Goal: Task Accomplishment & Management: Use online tool/utility

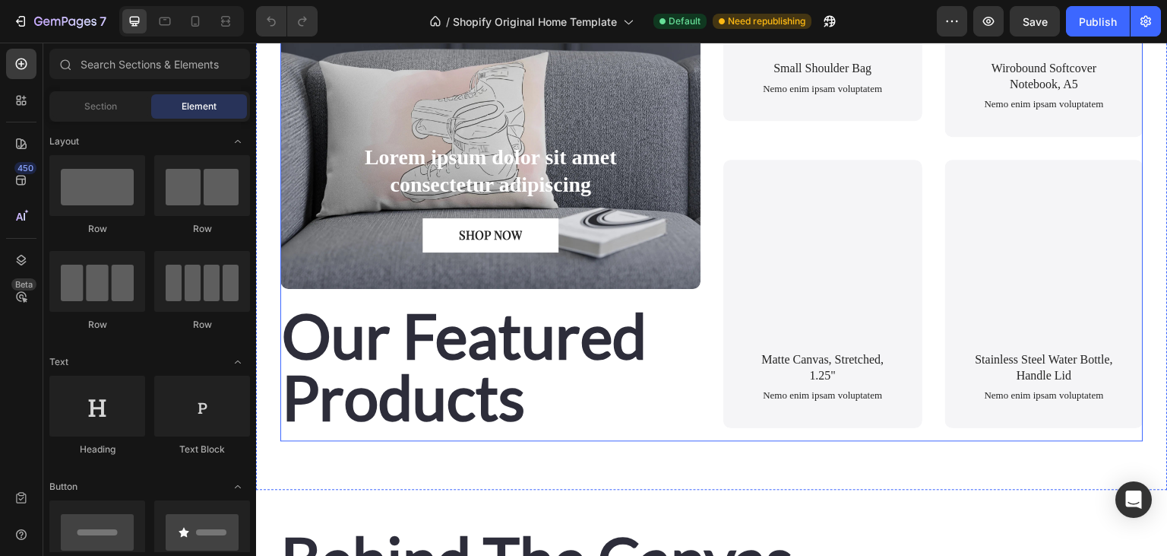
scroll to position [802, 0]
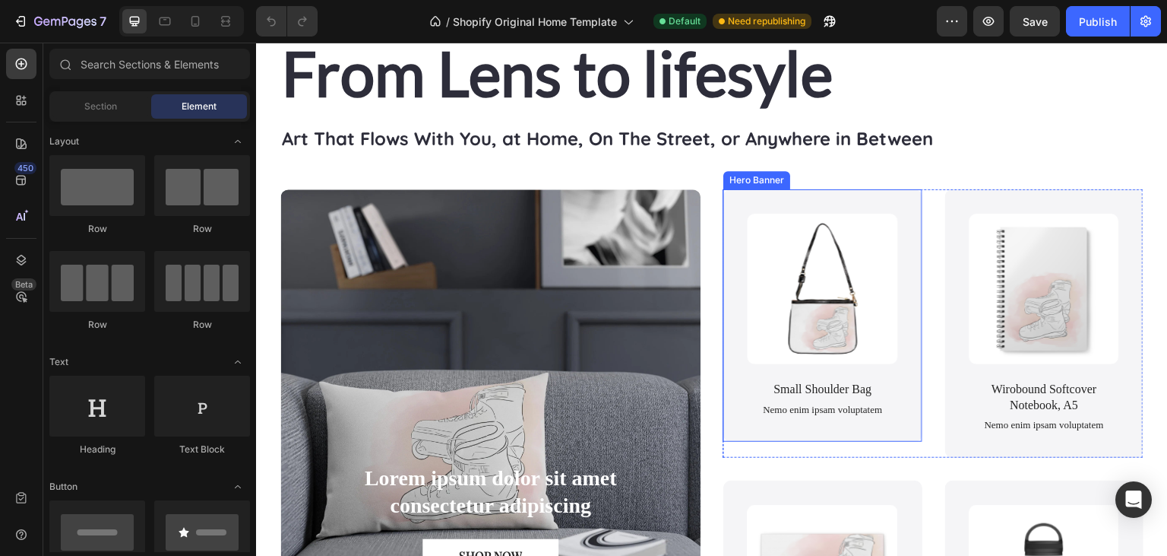
click at [905, 358] on div "Product Images Small Shoulder Bag Product Title Nemo enim ipsam voluptatem Text…" at bounding box center [822, 315] width 199 height 252
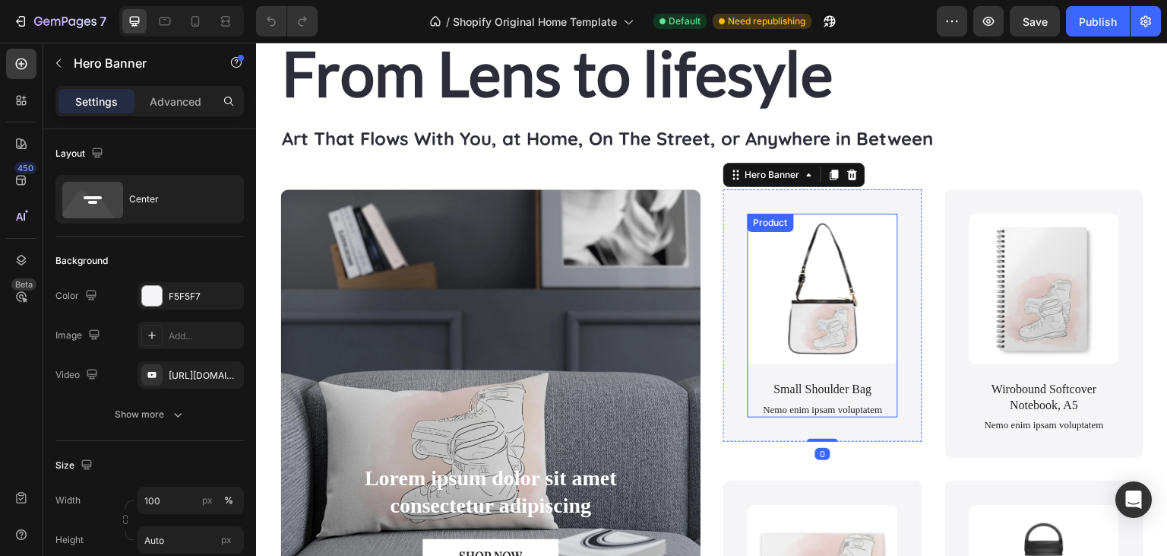
click at [885, 369] on div "Product Images" at bounding box center [823, 297] width 150 height 166
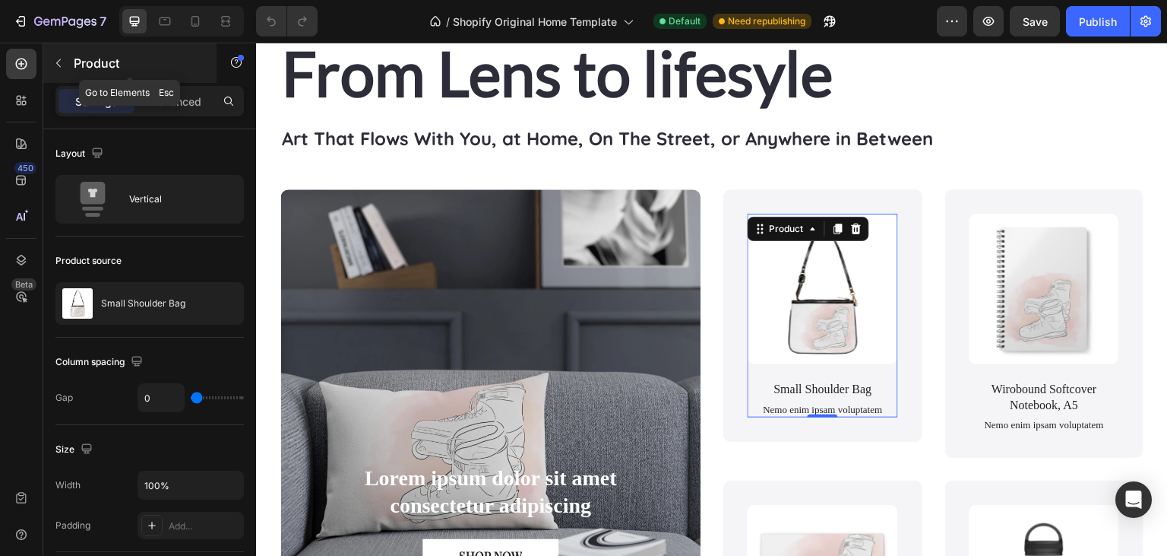
click at [58, 62] on icon "button" at bounding box center [58, 63] width 5 height 8
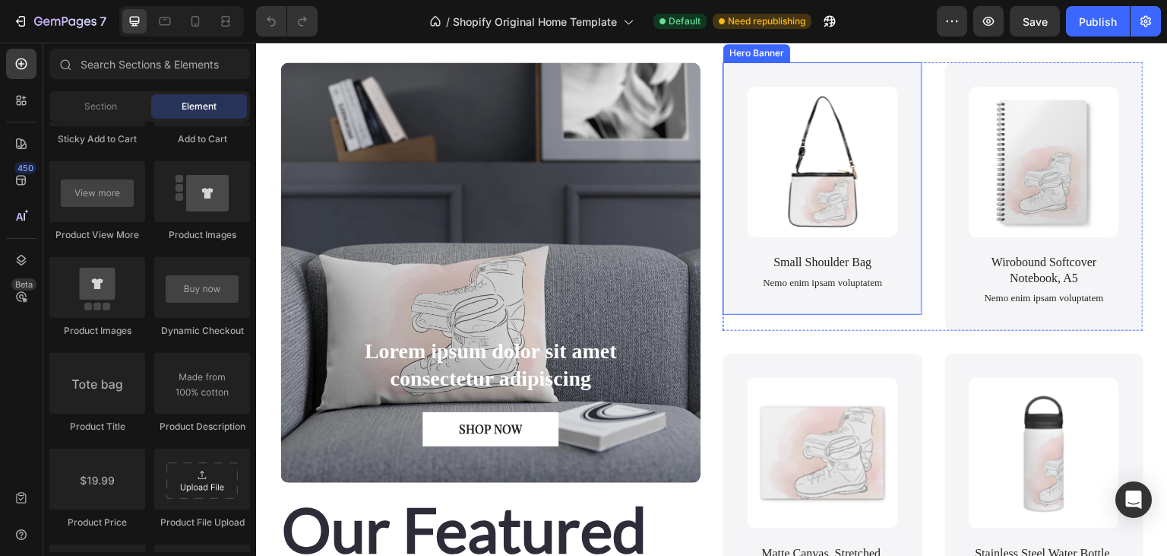
scroll to position [963, 0]
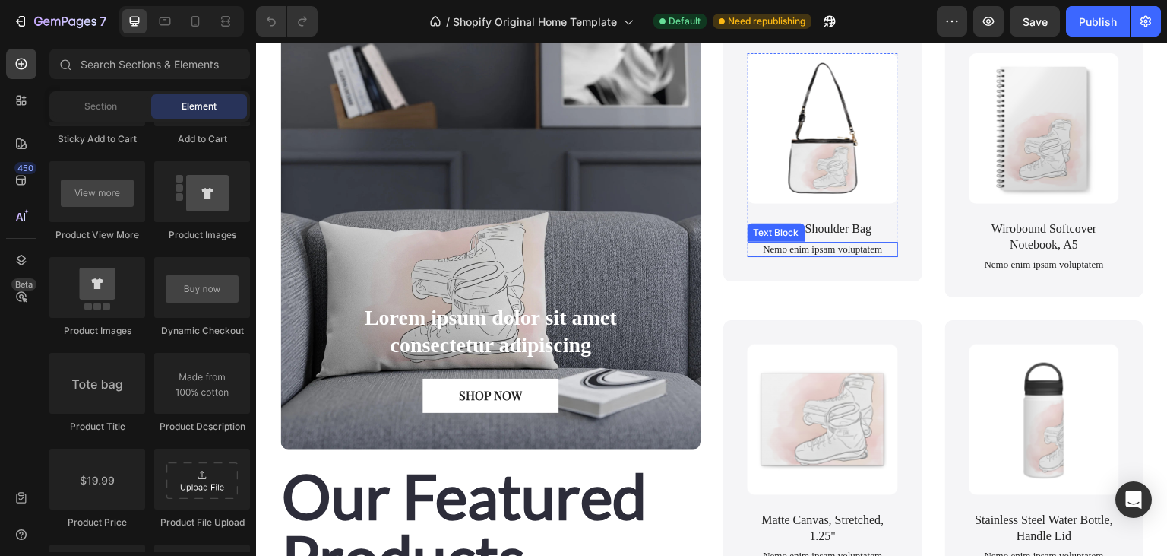
click at [834, 245] on p "Nemo enim ipsam voluptatem" at bounding box center [822, 249] width 147 height 13
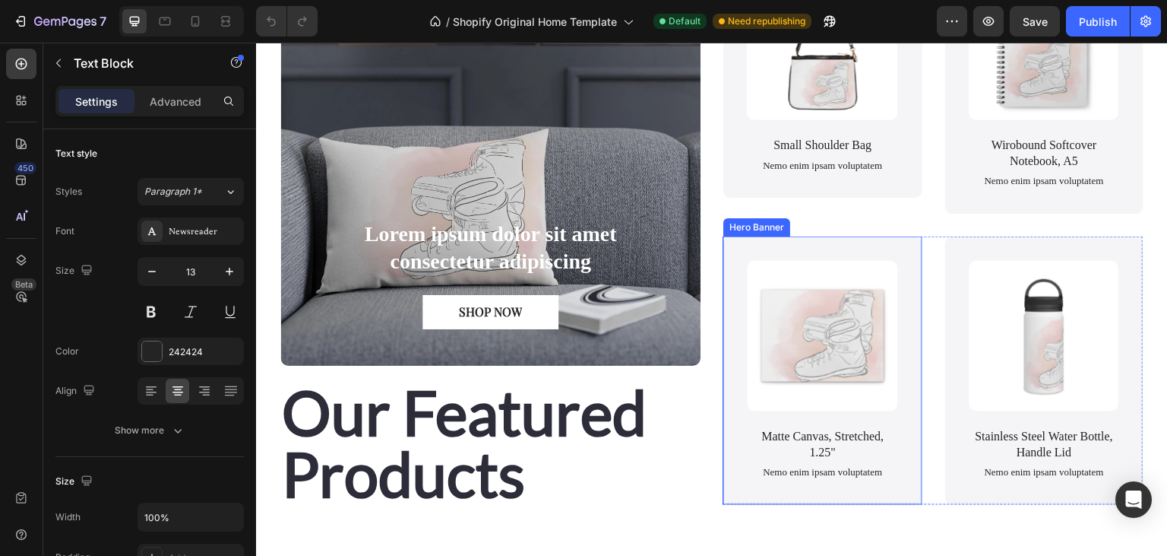
scroll to position [1043, 0]
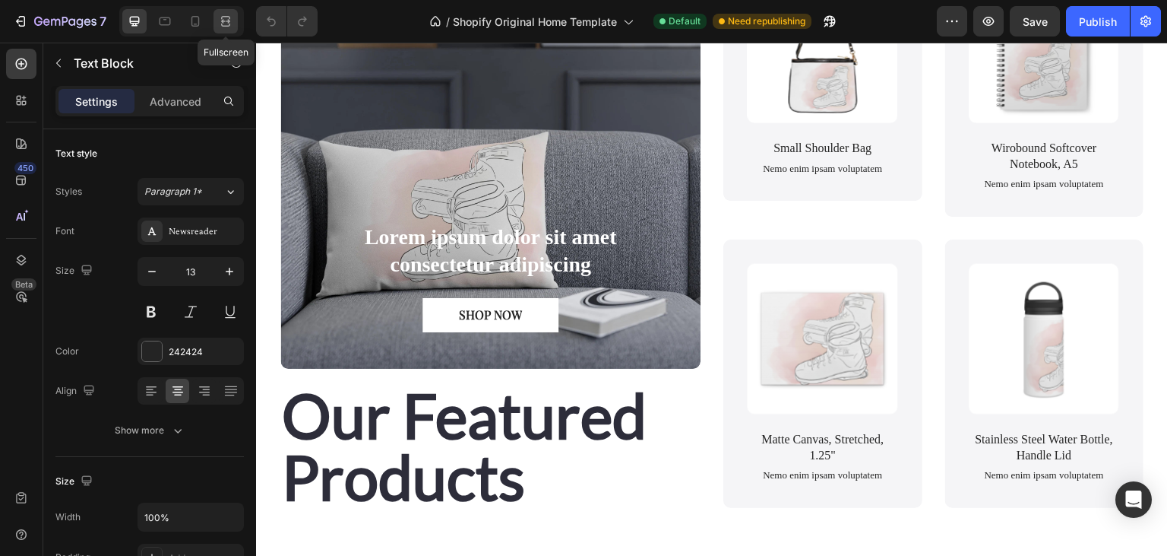
click at [227, 24] on icon at bounding box center [225, 21] width 15 height 15
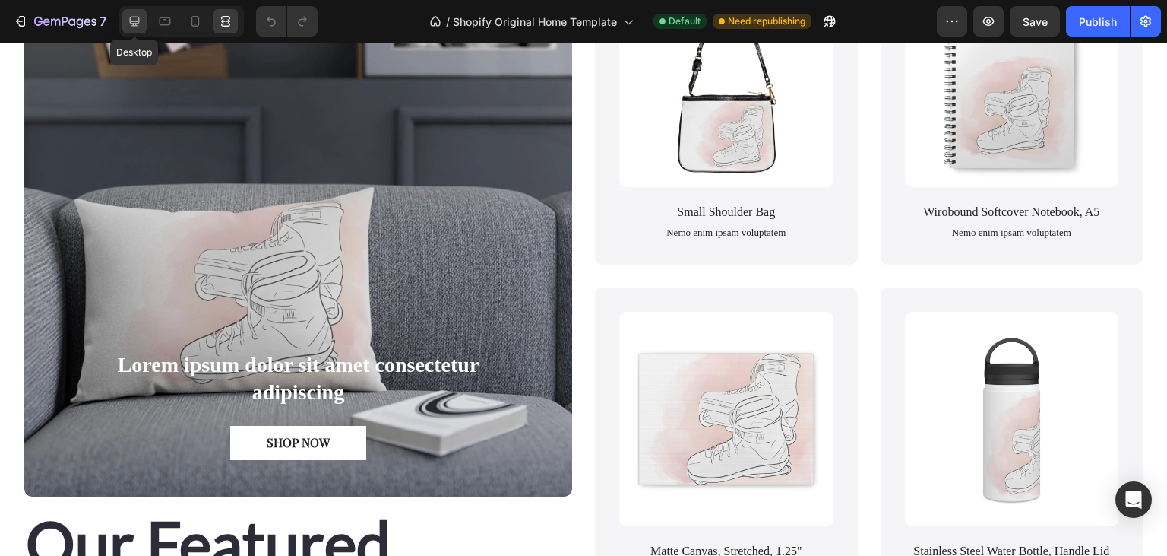
click at [127, 26] on icon at bounding box center [134, 21] width 15 height 15
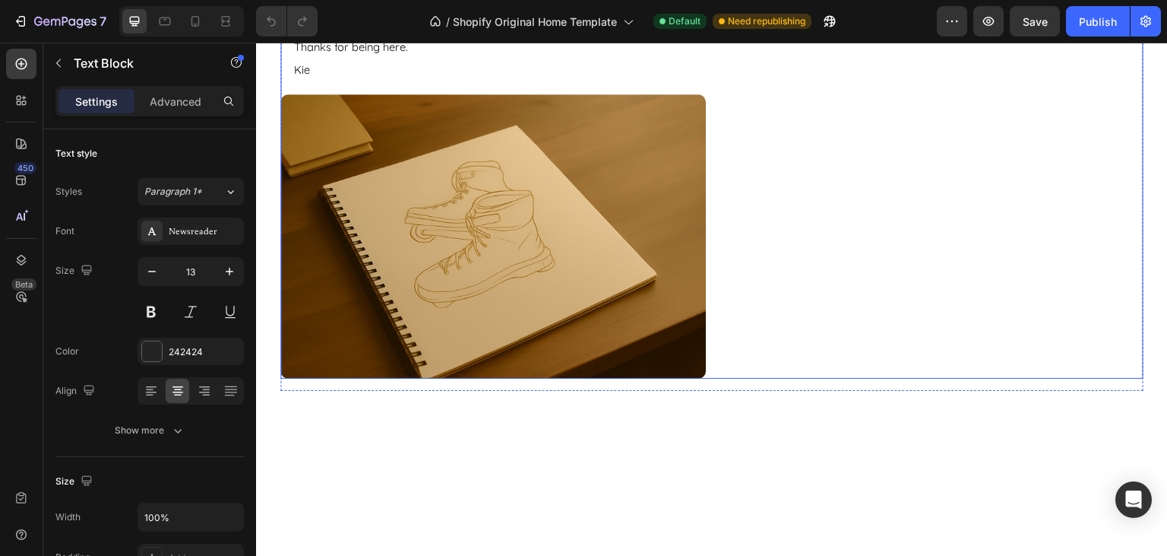
scroll to position [1765, 0]
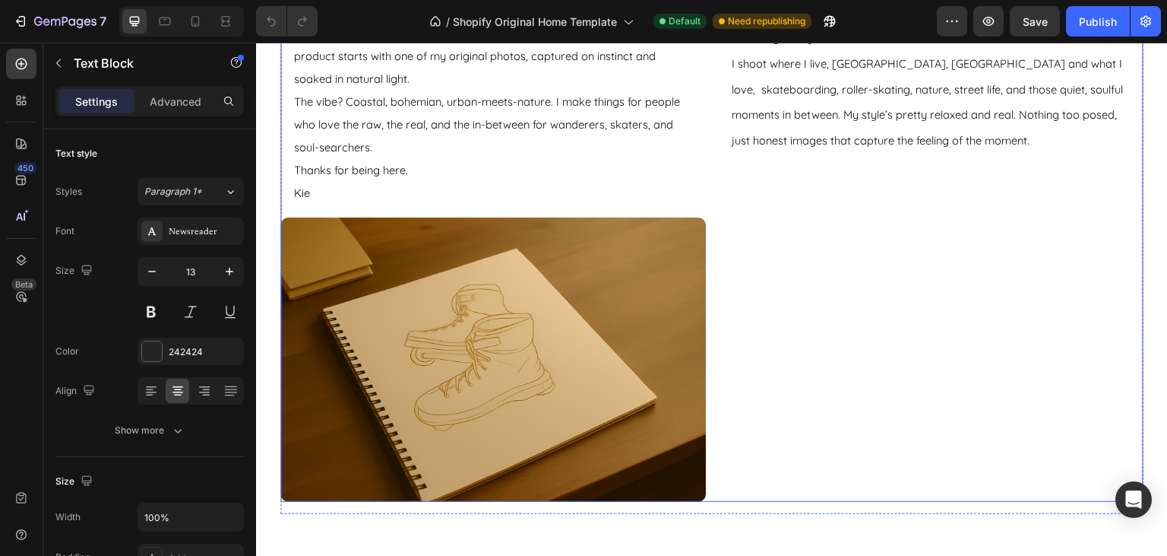
click at [728, 246] on div "Hi, I’m Kie. Boho Lines is my way of turning moments into objects, things you c…" at bounding box center [931, 243] width 426 height 516
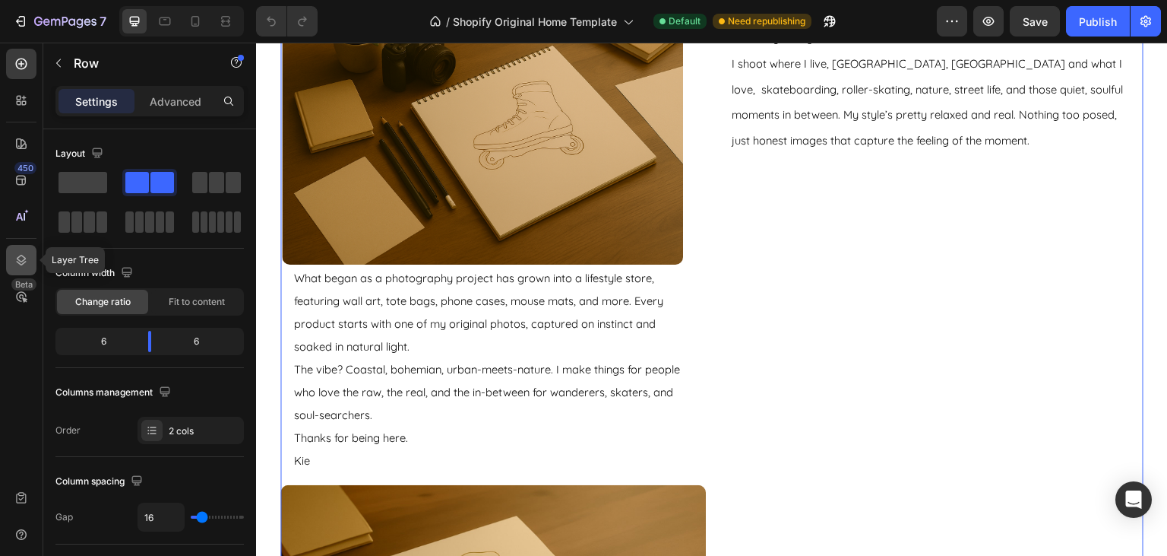
click at [26, 257] on icon at bounding box center [21, 259] width 15 height 15
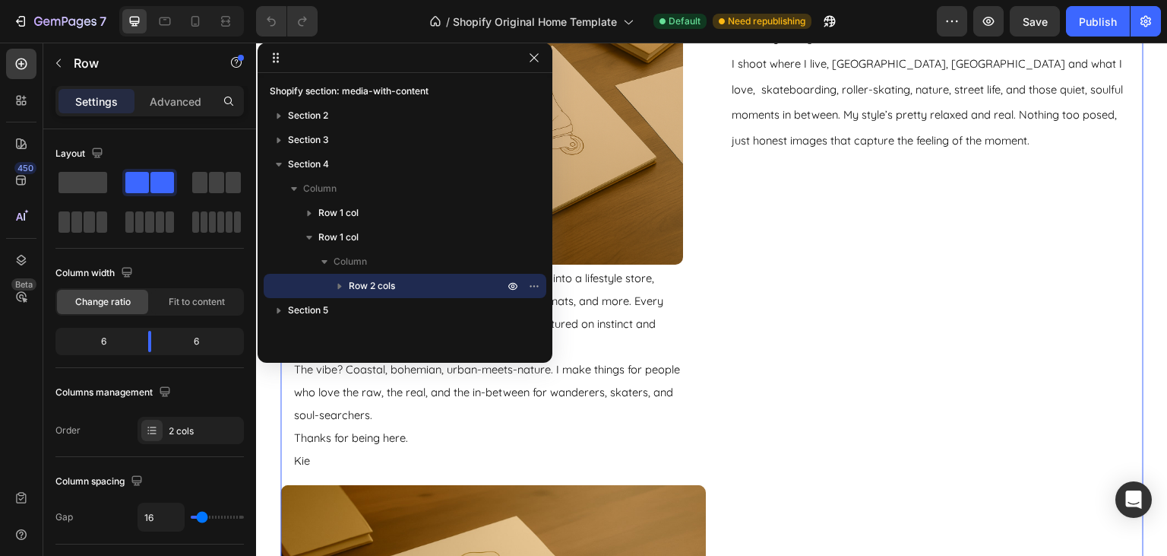
click at [338, 281] on icon "button" at bounding box center [339, 285] width 15 height 15
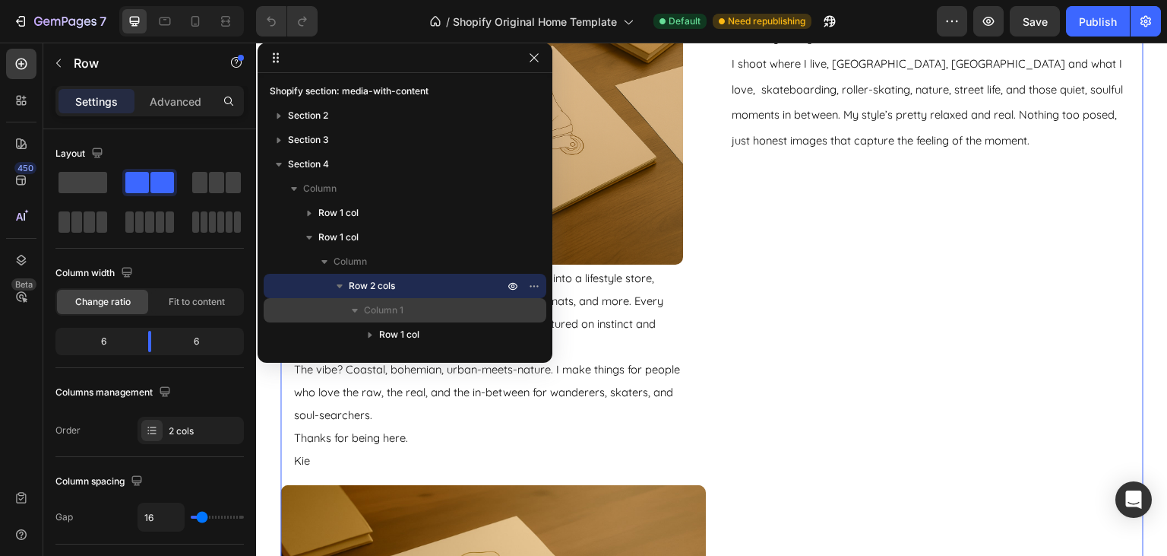
scroll to position [97, 0]
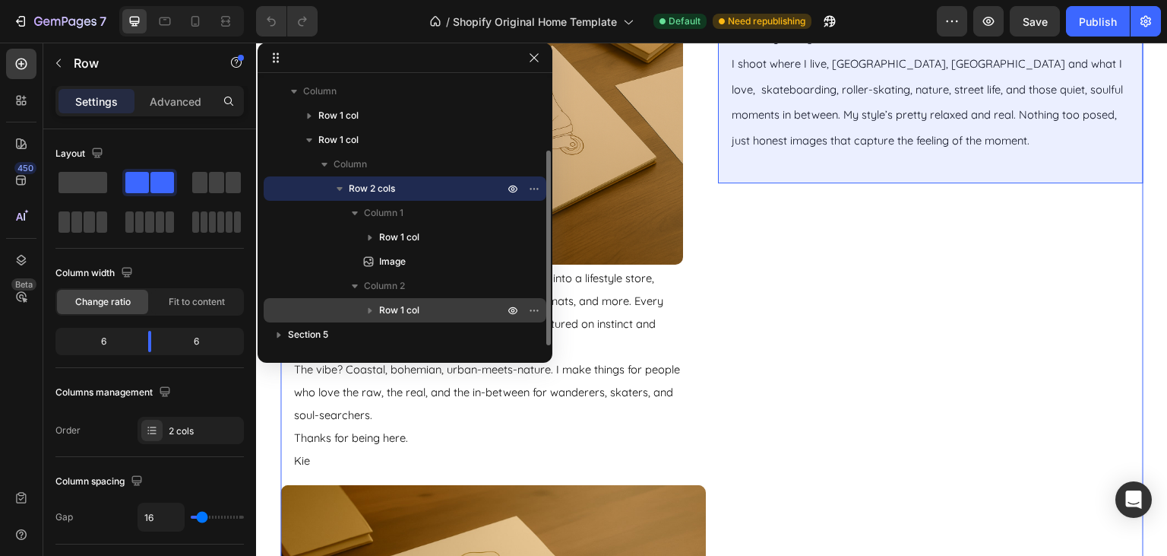
click at [364, 310] on icon "button" at bounding box center [369, 309] width 15 height 15
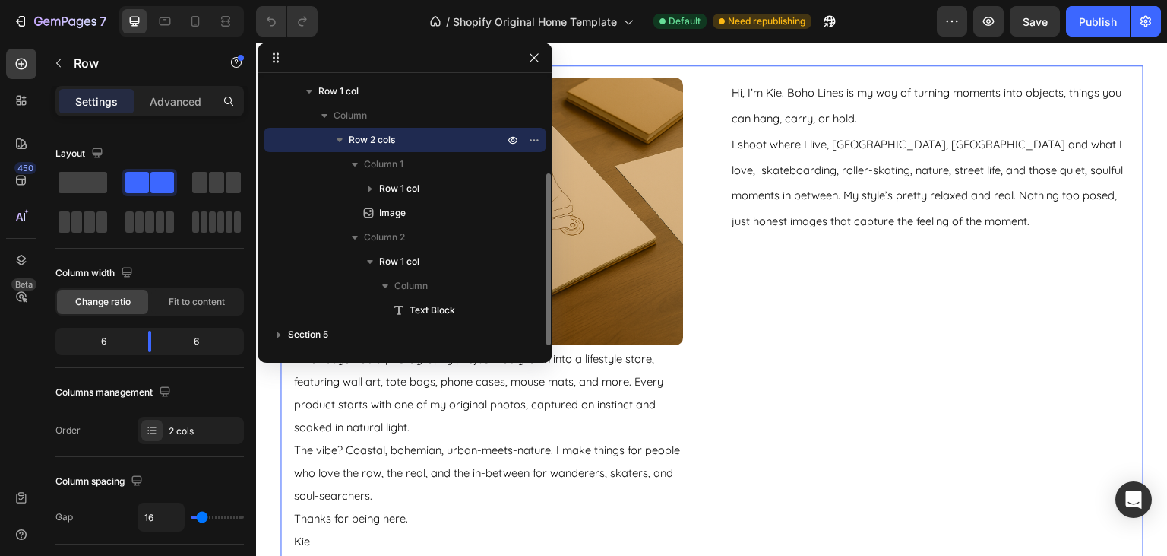
scroll to position [64, 0]
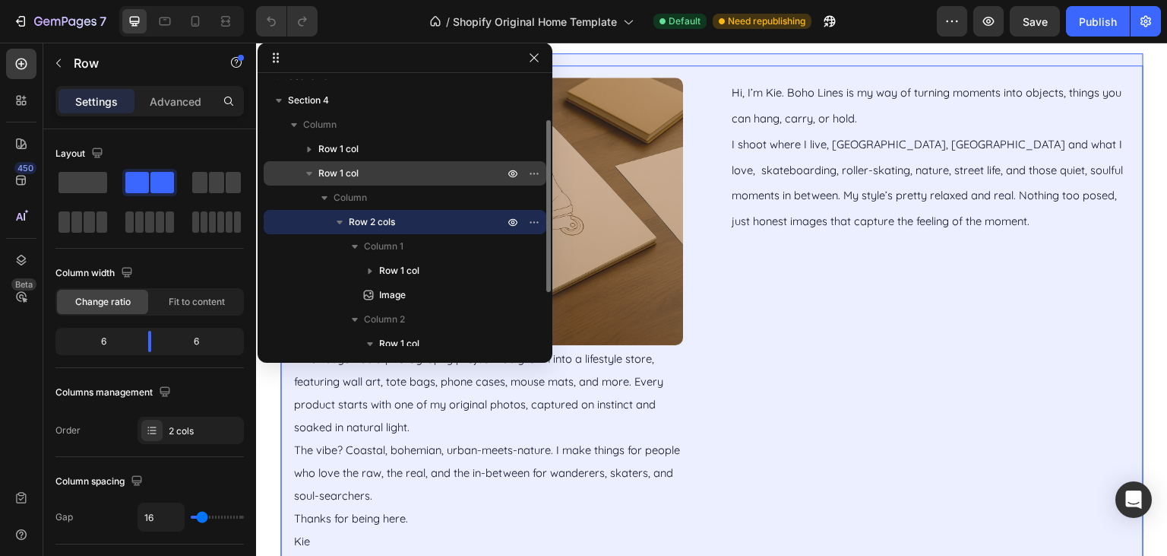
click at [305, 173] on icon "button" at bounding box center [309, 173] width 15 height 15
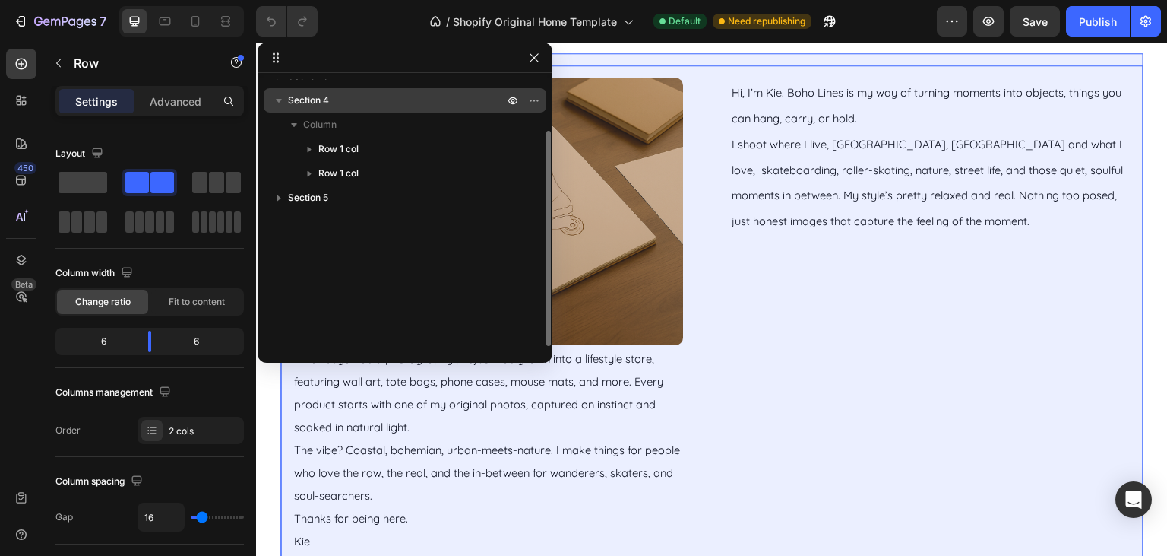
scroll to position [0, 0]
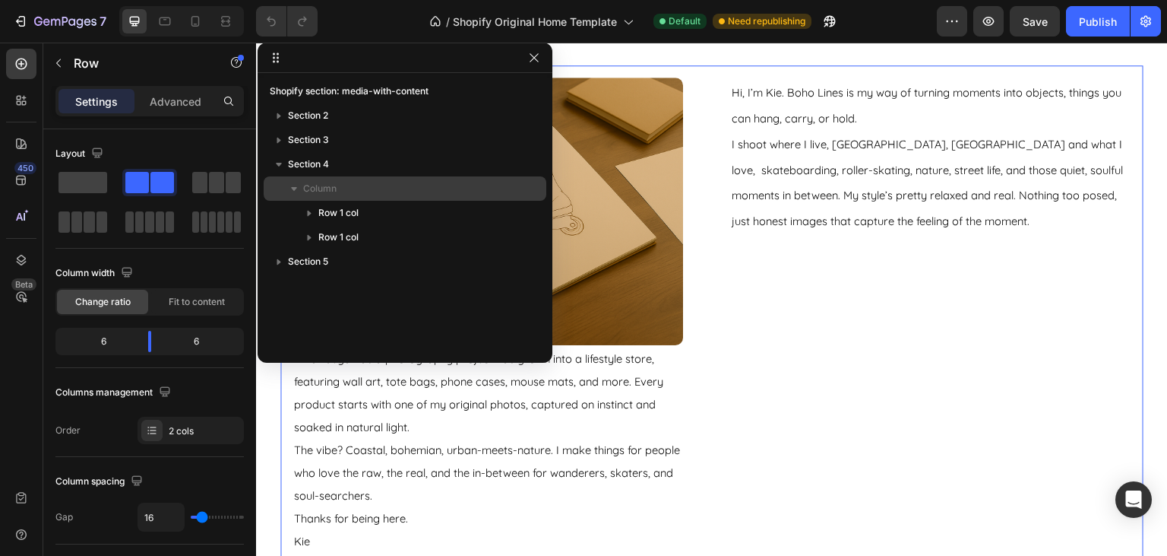
click at [325, 194] on span "Column" at bounding box center [319, 188] width 33 height 15
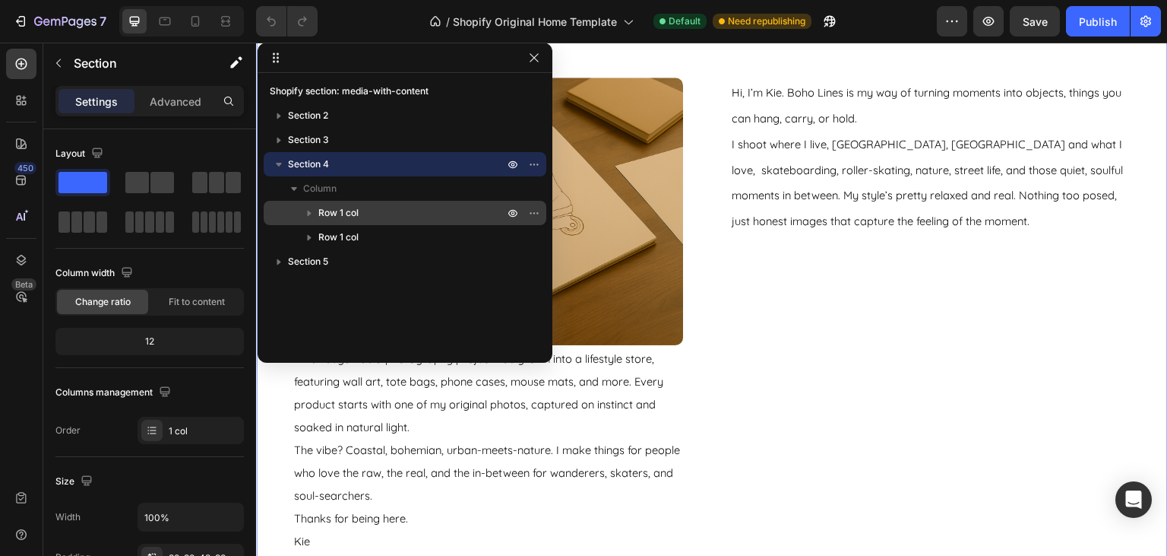
click at [325, 214] on span "Row 1 col" at bounding box center [338, 212] width 40 height 15
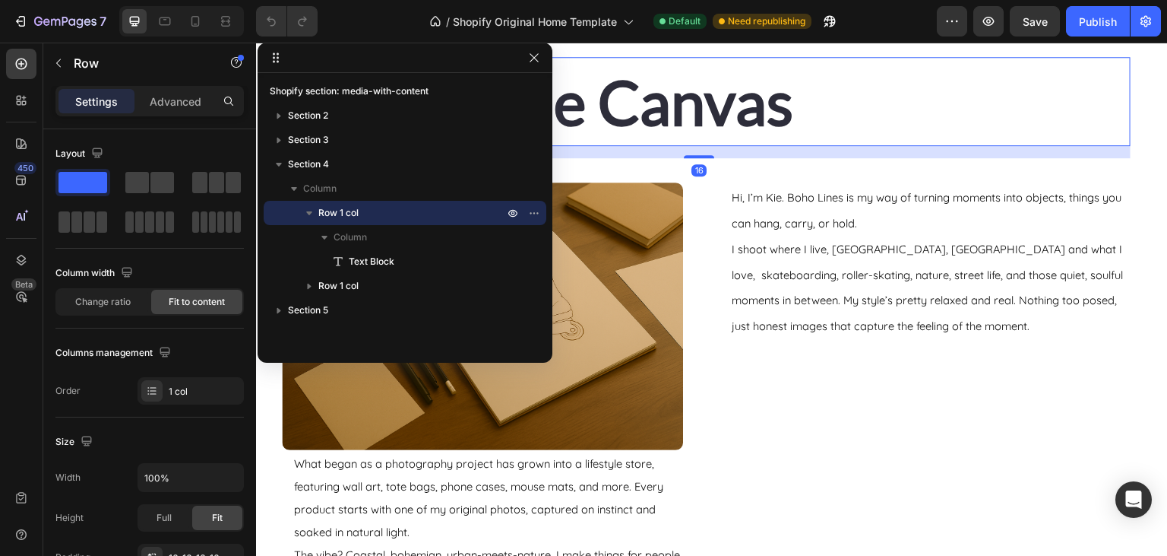
scroll to position [1541, 0]
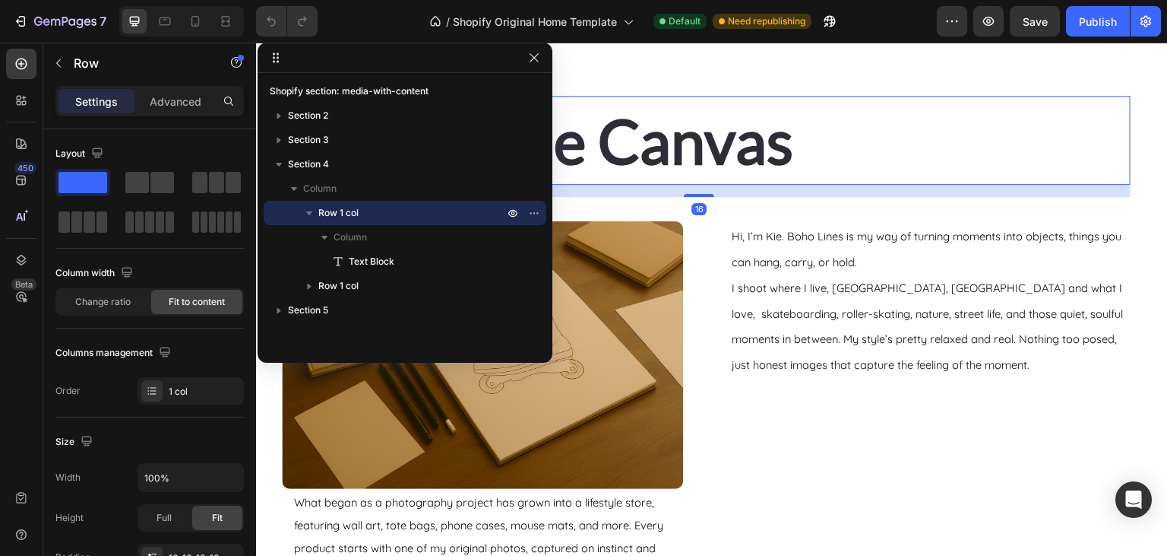
click at [308, 207] on icon "button" at bounding box center [309, 212] width 15 height 15
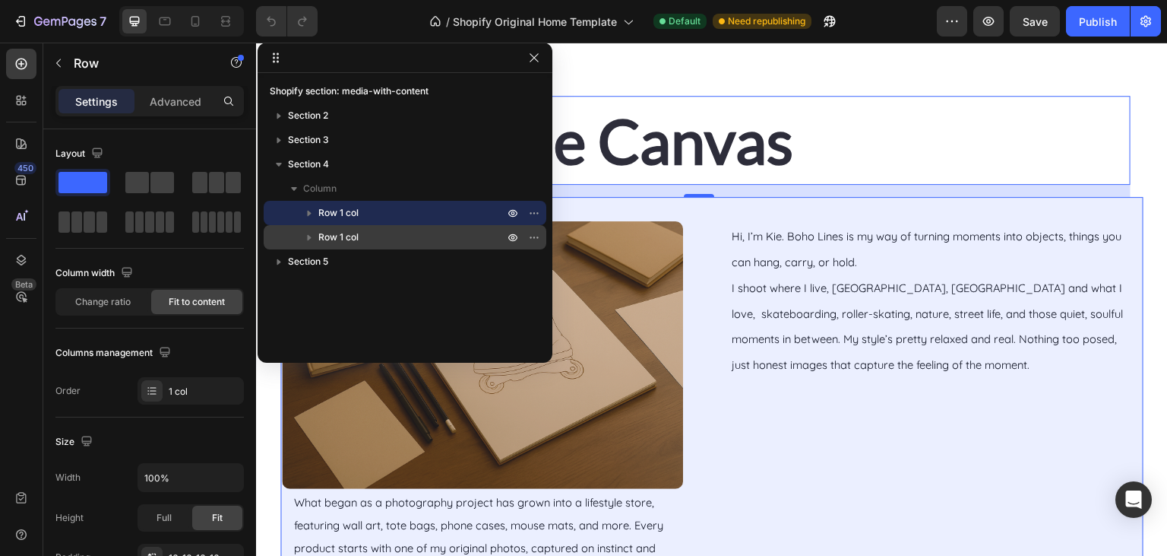
click at [327, 237] on span "Row 1 col" at bounding box center [338, 237] width 40 height 15
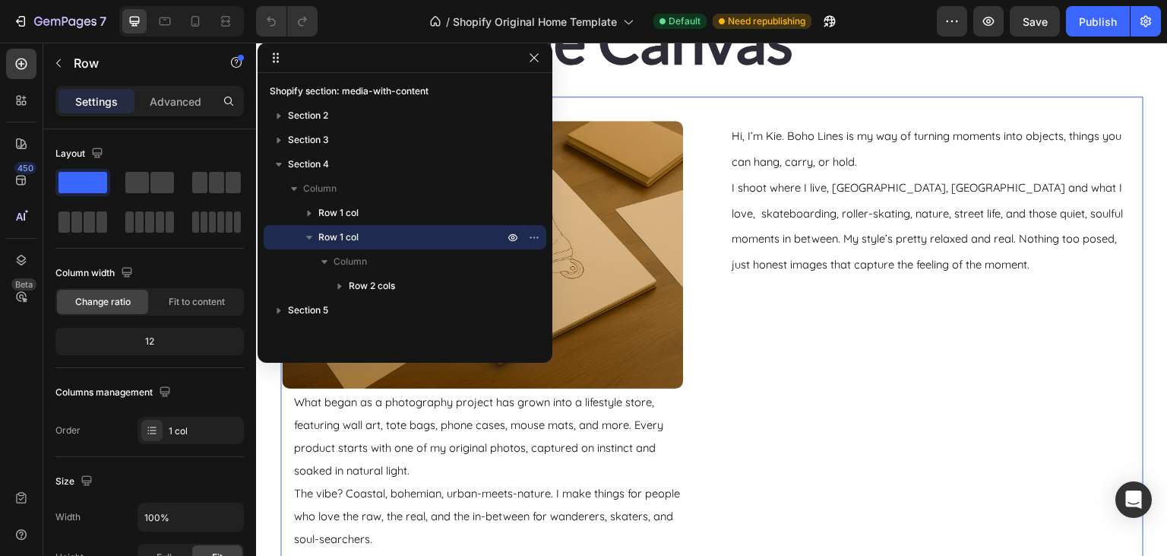
scroll to position [1641, 0]
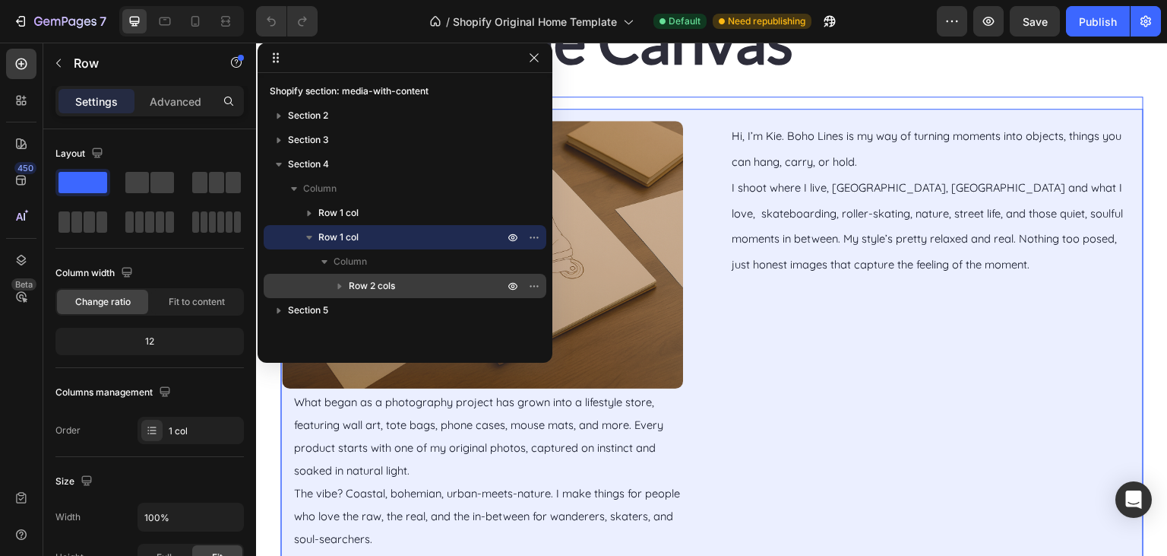
click at [340, 283] on icon "button" at bounding box center [339, 285] width 15 height 15
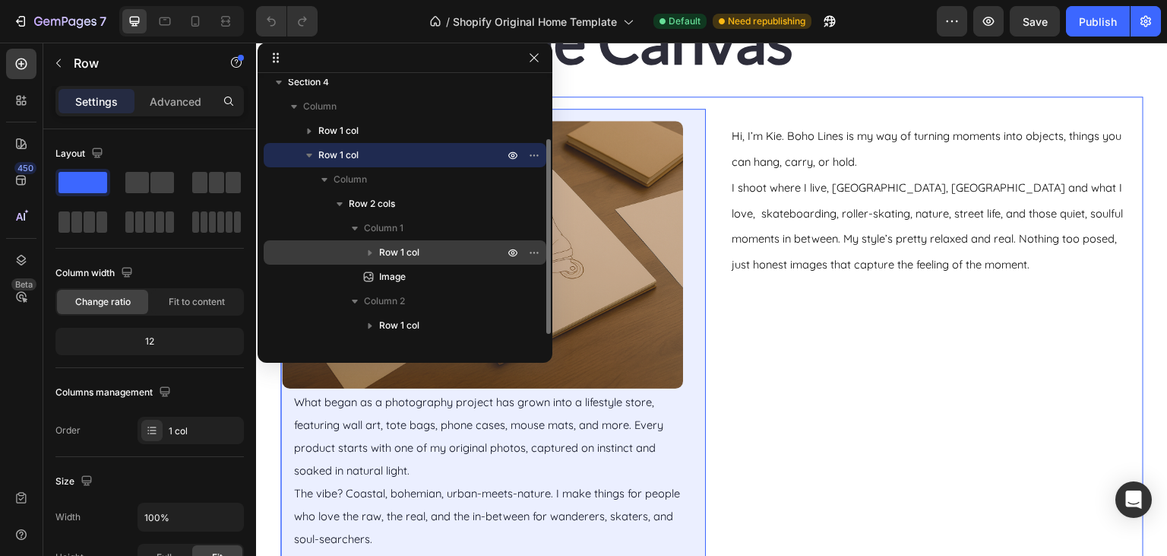
click at [369, 252] on icon "button" at bounding box center [371, 253] width 4 height 6
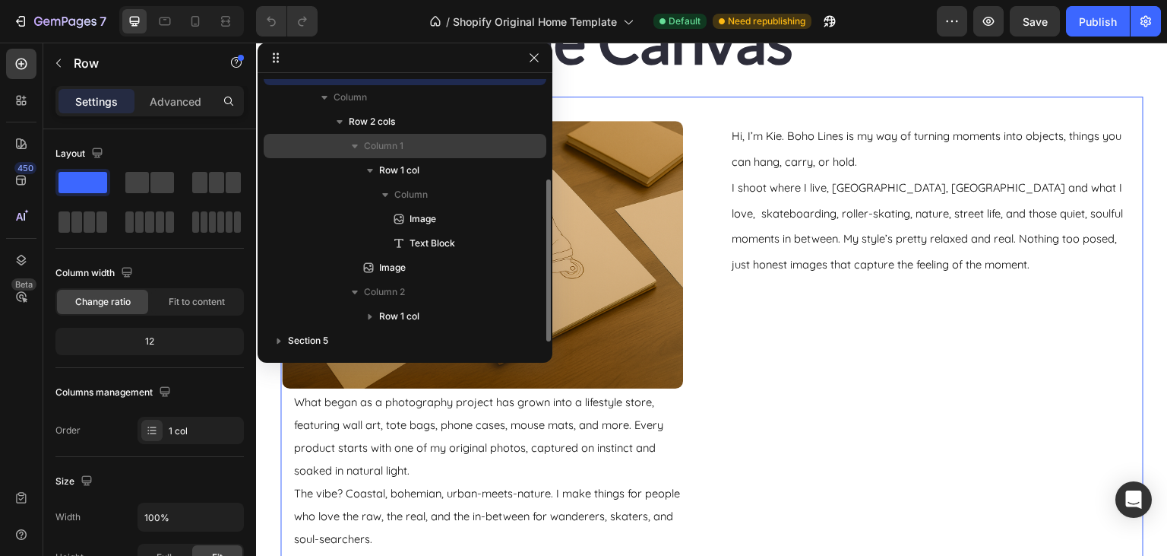
click at [368, 157] on div "Column 1" at bounding box center [405, 146] width 271 height 24
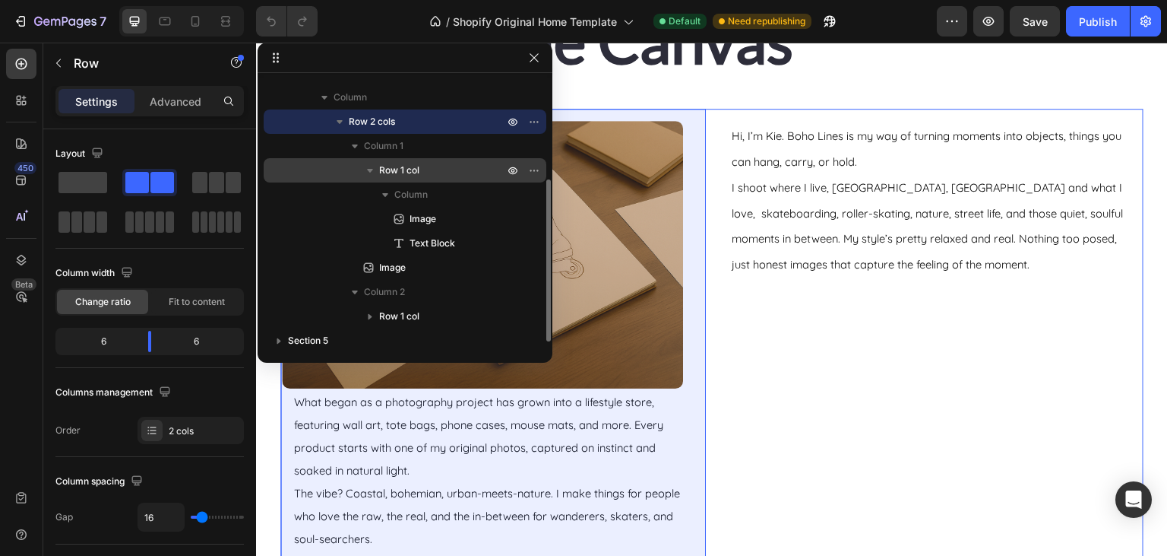
click at [367, 171] on icon "button" at bounding box center [369, 170] width 15 height 15
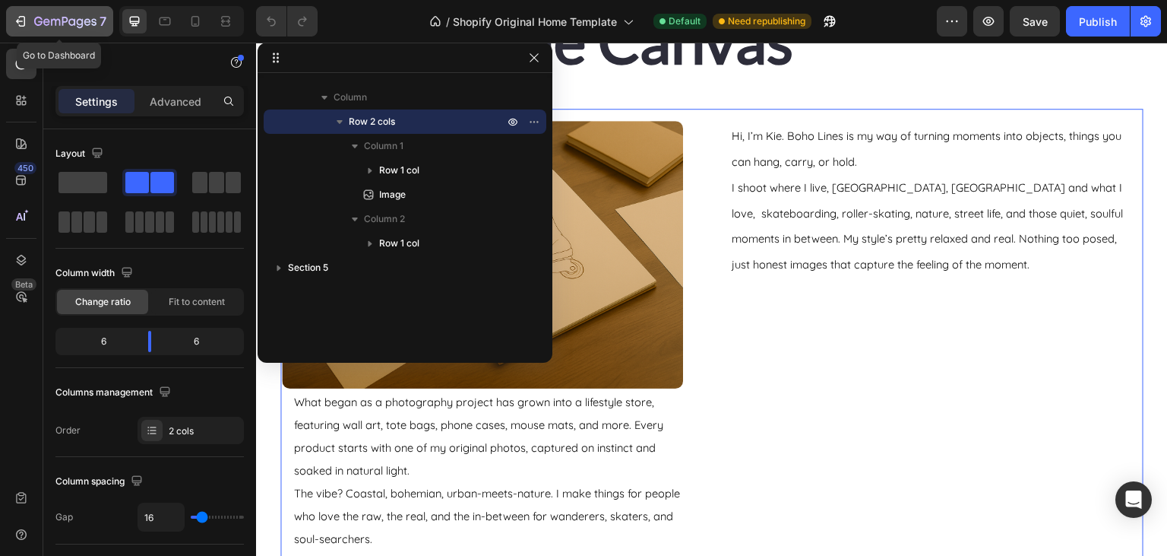
click at [30, 18] on div "7" at bounding box center [59, 21] width 93 height 18
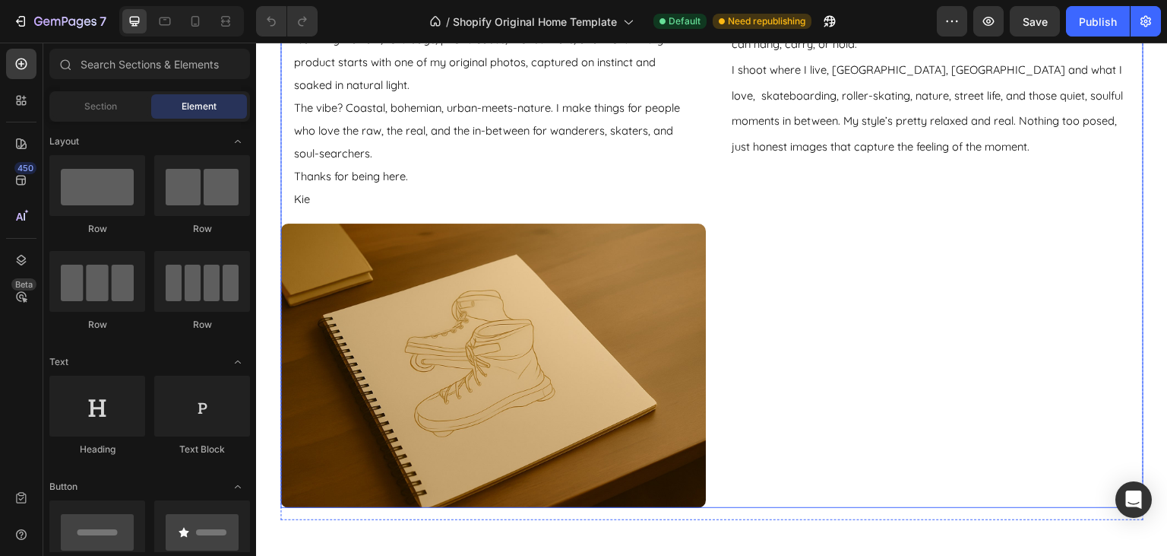
scroll to position [1765, 0]
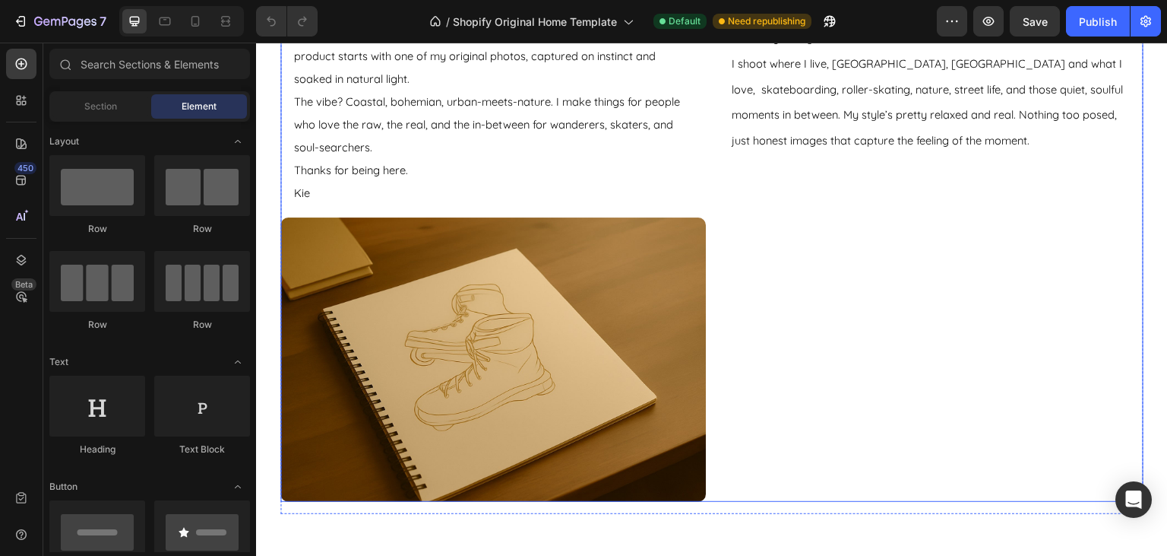
click at [771, 249] on div "Hi, I’m Kie. Boho Lines is my way of turning moments into objects, things you c…" at bounding box center [931, 243] width 426 height 516
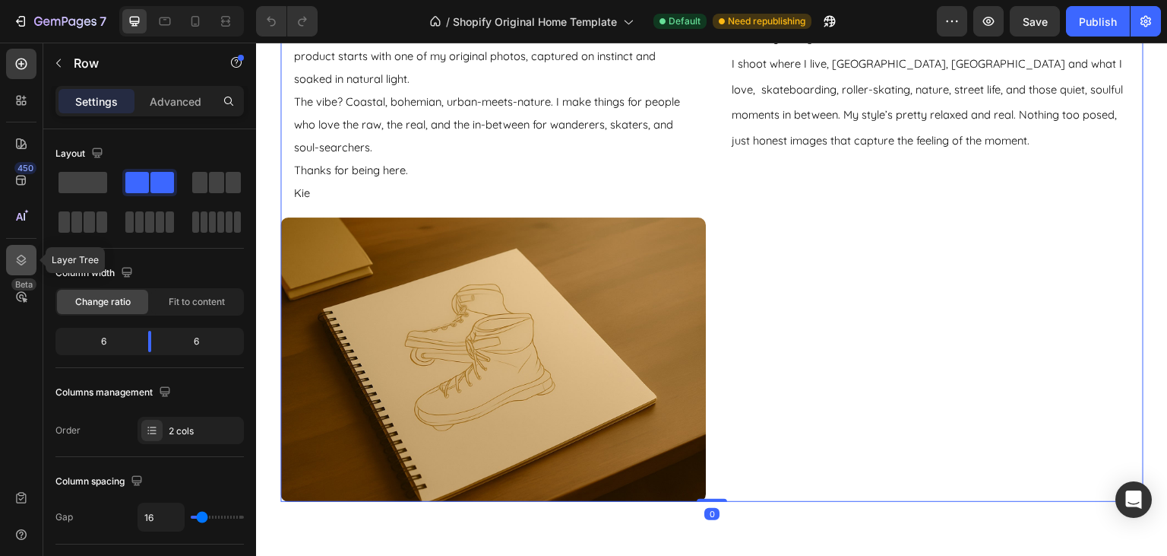
click at [25, 251] on div at bounding box center [21, 260] width 30 height 30
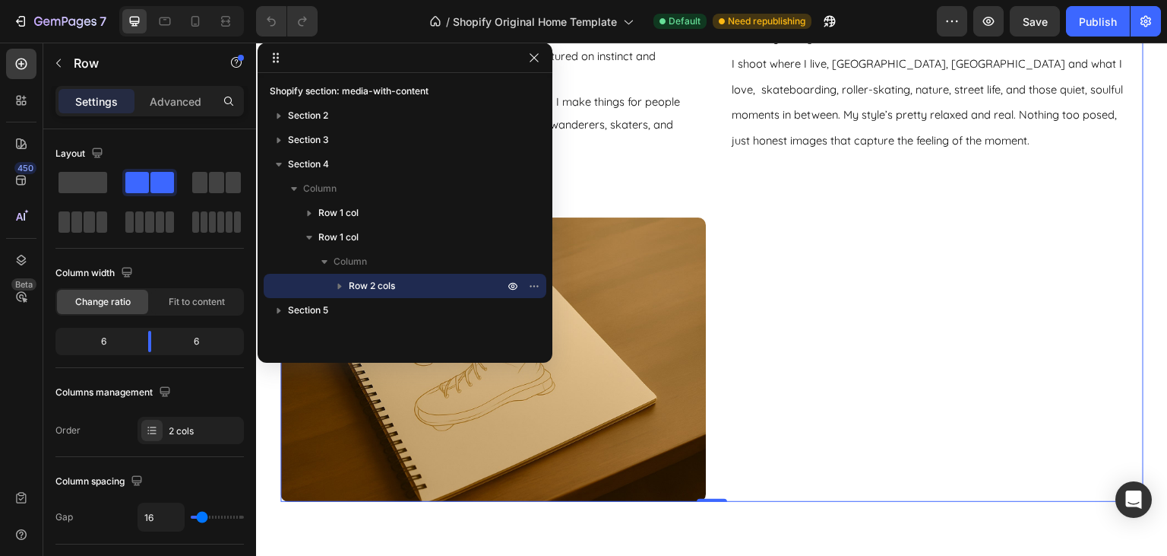
click at [338, 284] on icon "button" at bounding box center [340, 286] width 4 height 6
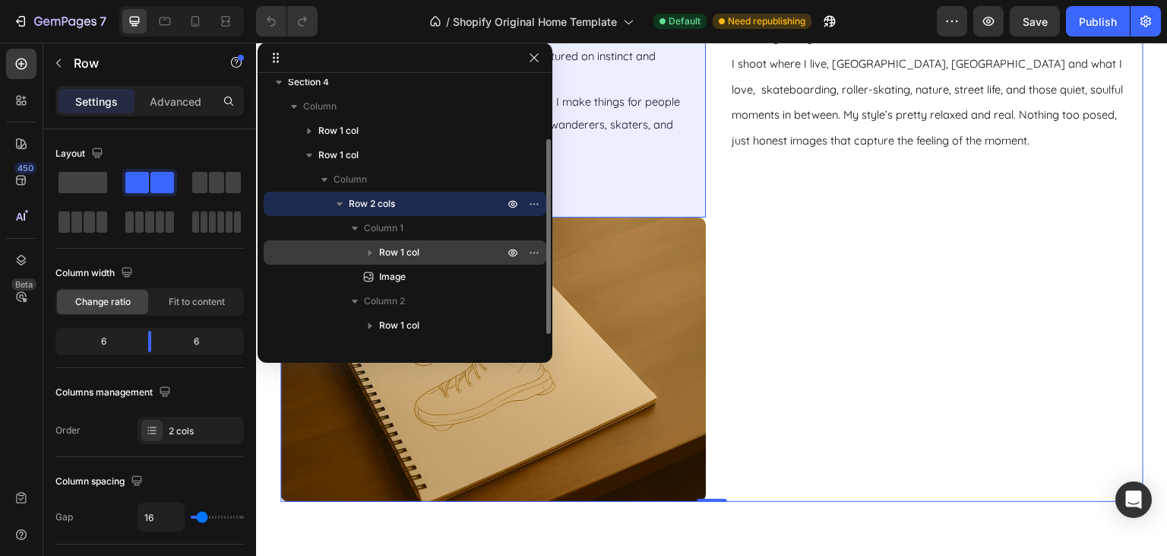
scroll to position [97, 0]
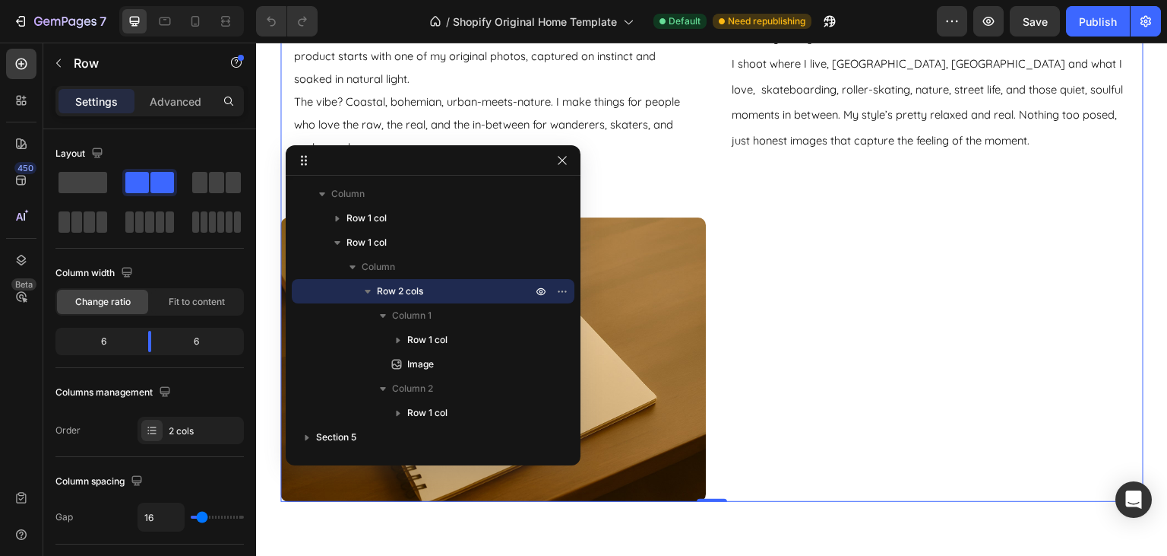
drag, startPoint x: 401, startPoint y: 58, endPoint x: 430, endPoint y: 161, distance: 107.3
click at [430, 0] on body "7 / Shopify Original Home Template Default Need republishing Preview Save Publi…" at bounding box center [583, 0] width 1167 height 0
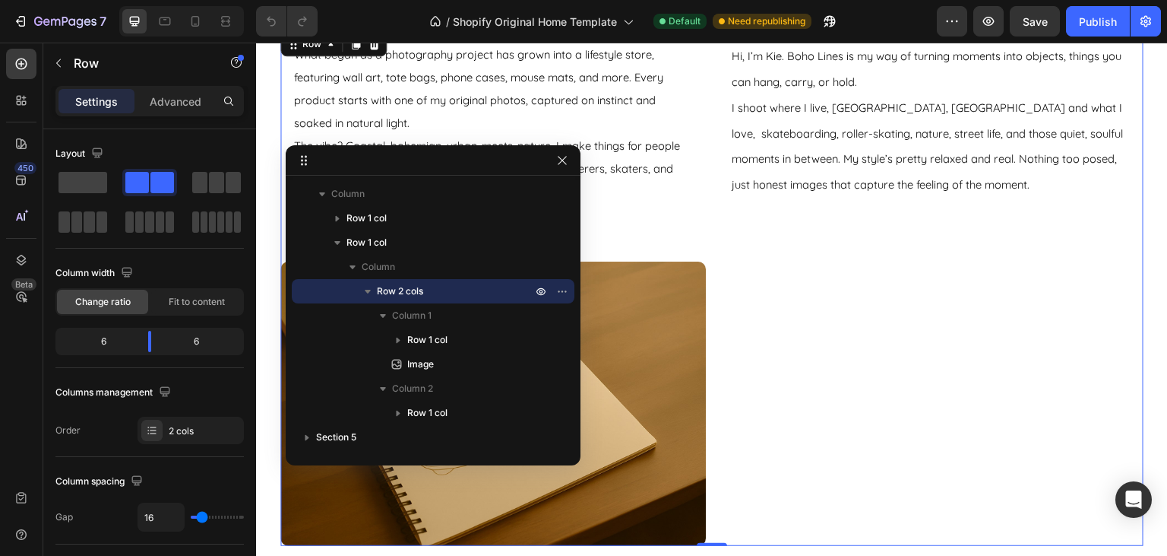
scroll to position [1605, 0]
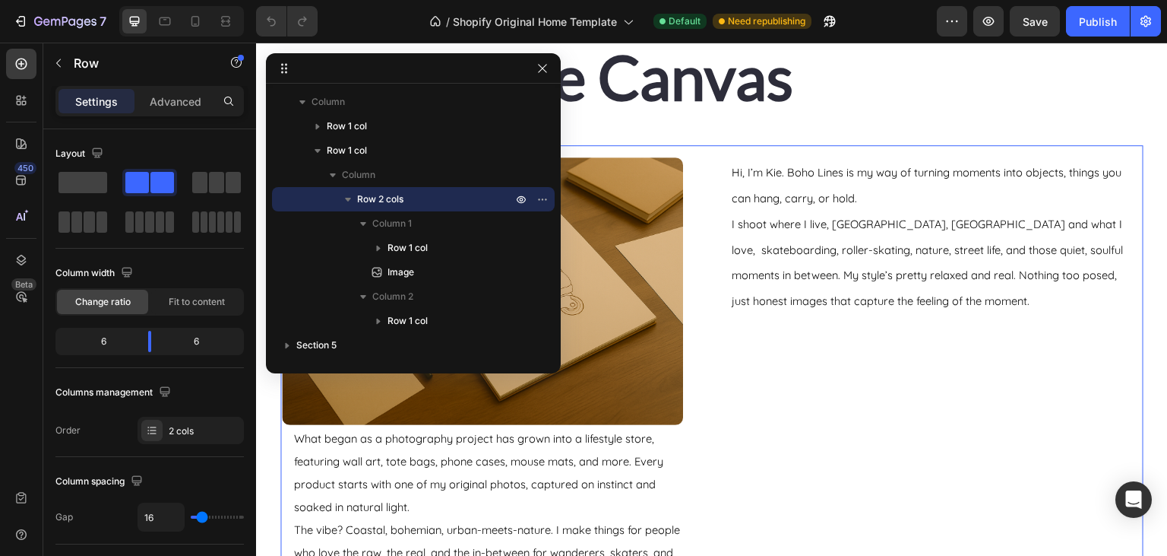
drag, startPoint x: 479, startPoint y: 162, endPoint x: 458, endPoint y: 70, distance: 94.2
click at [458, 0] on body "7 / Shopify Original Home Template Default Need republishing Preview Save Publi…" at bounding box center [583, 0] width 1167 height 0
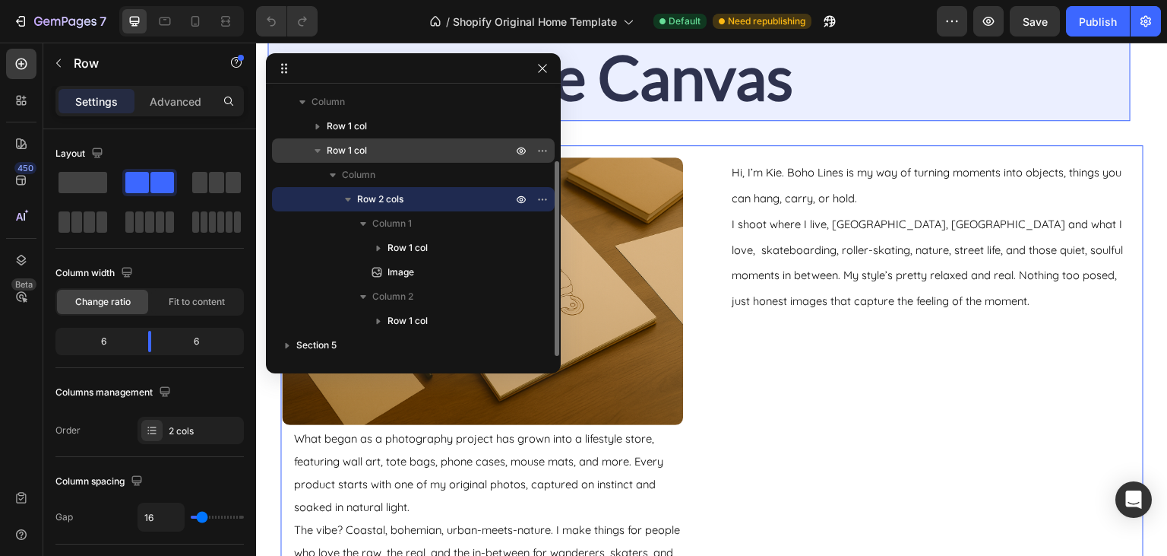
scroll to position [15, 0]
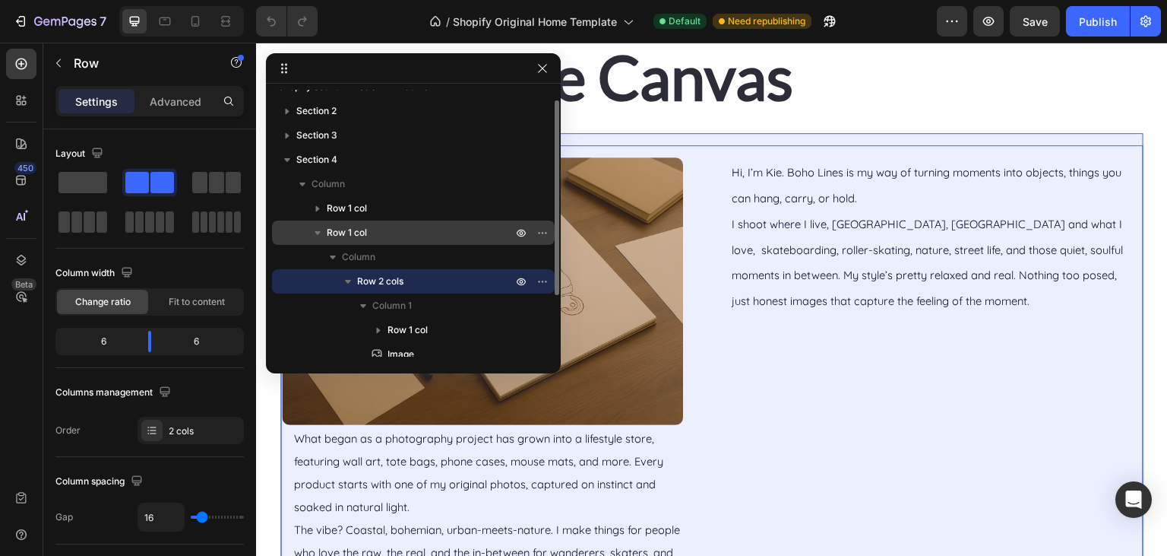
click at [319, 229] on icon "button" at bounding box center [317, 232] width 15 height 15
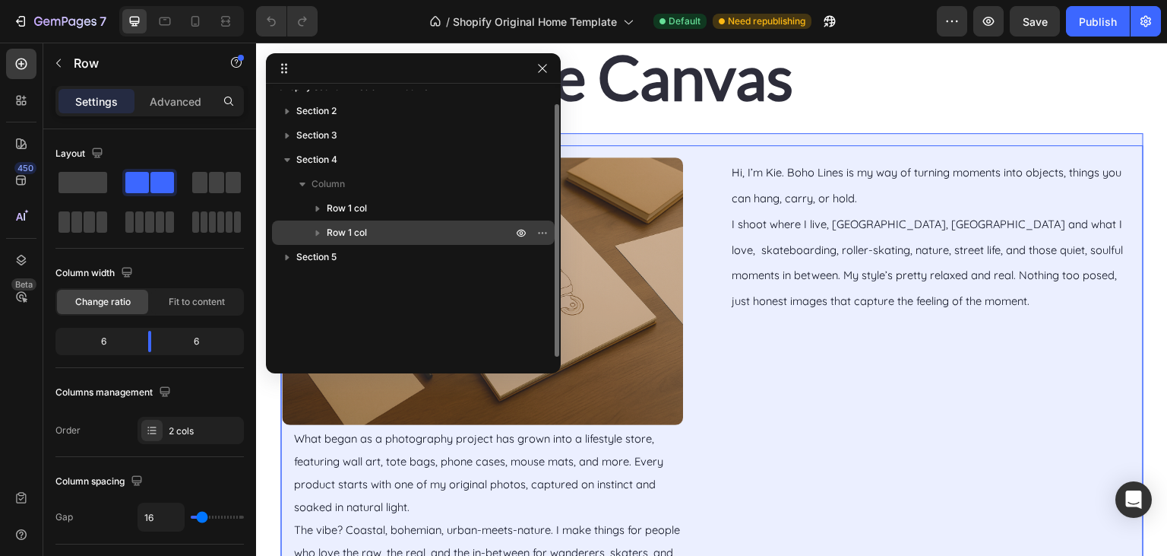
click at [318, 235] on icon "button" at bounding box center [317, 232] width 15 height 15
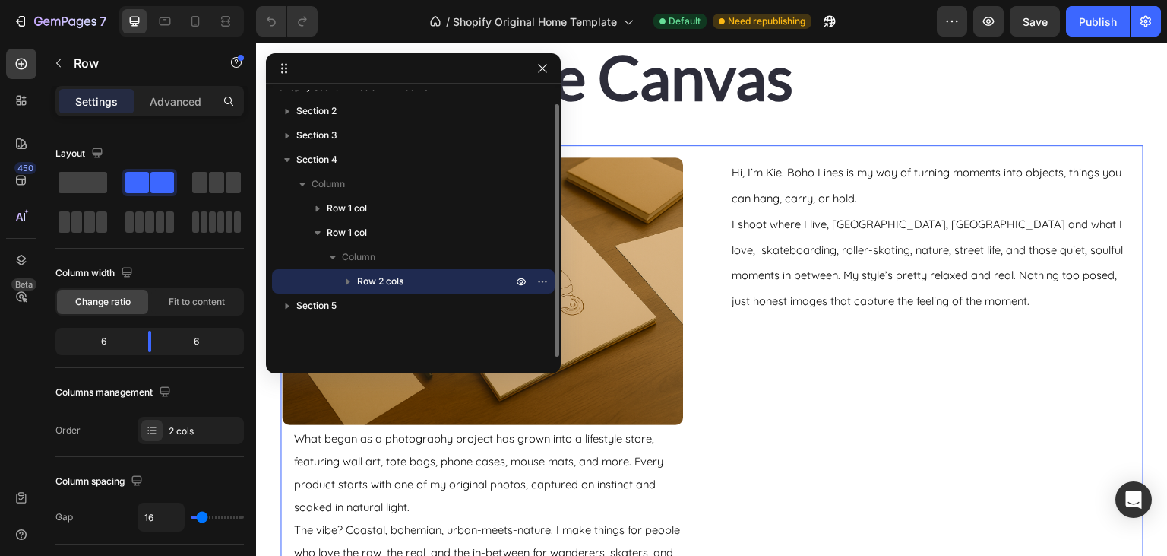
click at [347, 282] on icon "button" at bounding box center [349, 282] width 4 height 6
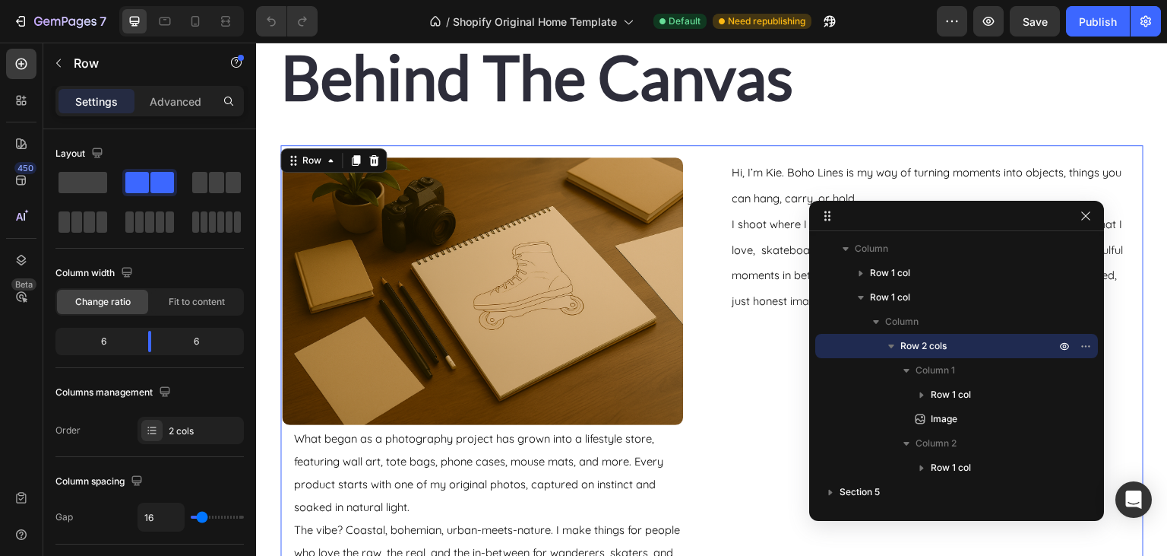
drag, startPoint x: 390, startPoint y: 72, endPoint x: 1103, endPoint y: 205, distance: 725.9
click at [1103, 0] on body "7 / Shopify Original Home Template Default Need republishing Preview Save Publi…" at bounding box center [583, 0] width 1167 height 0
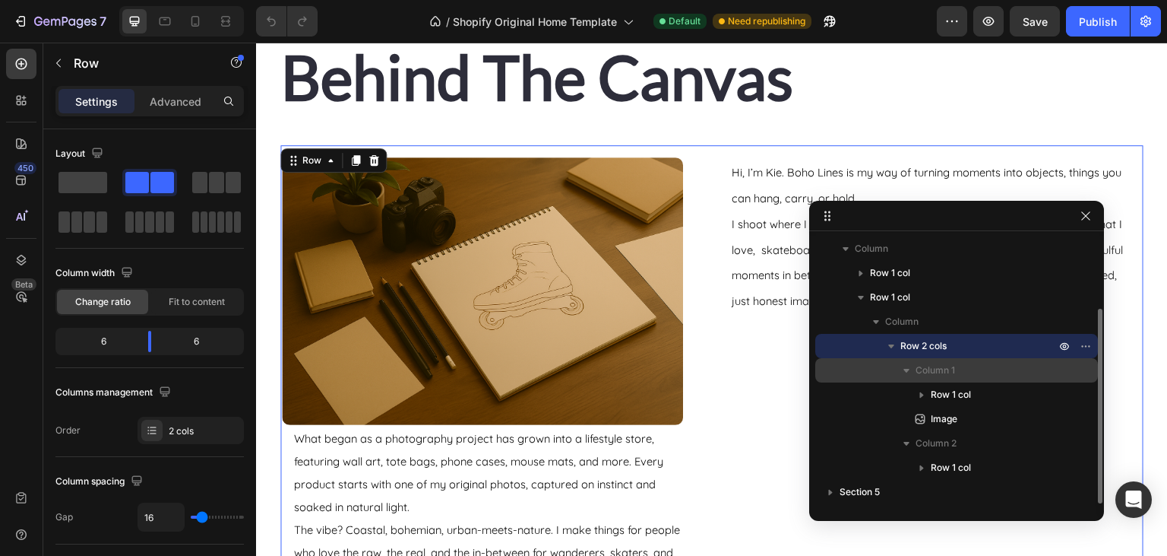
click at [895, 372] on div "Column 1" at bounding box center [956, 370] width 271 height 24
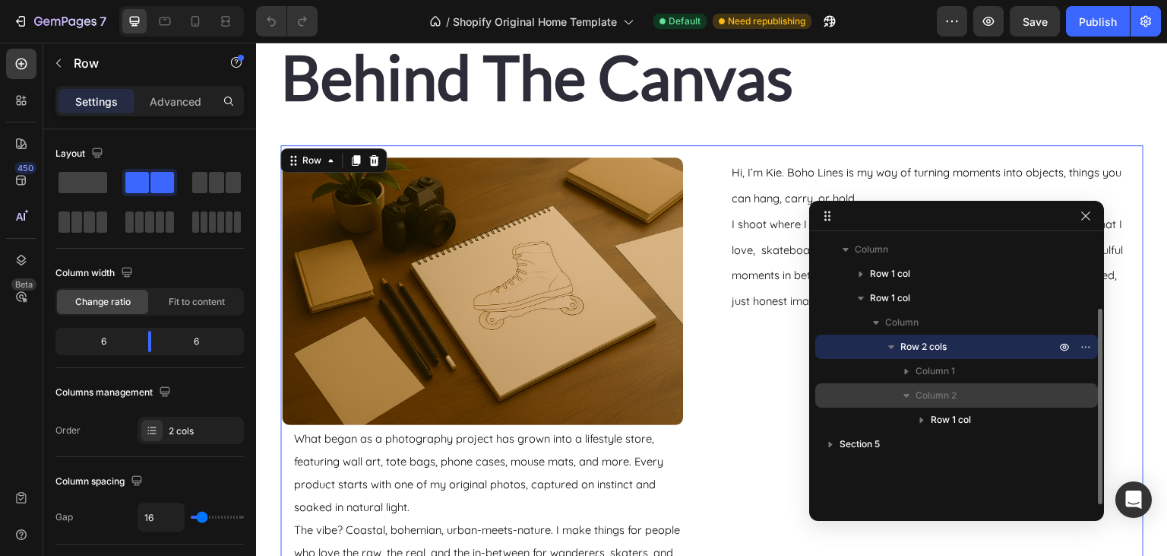
click at [907, 395] on icon "button" at bounding box center [907, 396] width 6 height 4
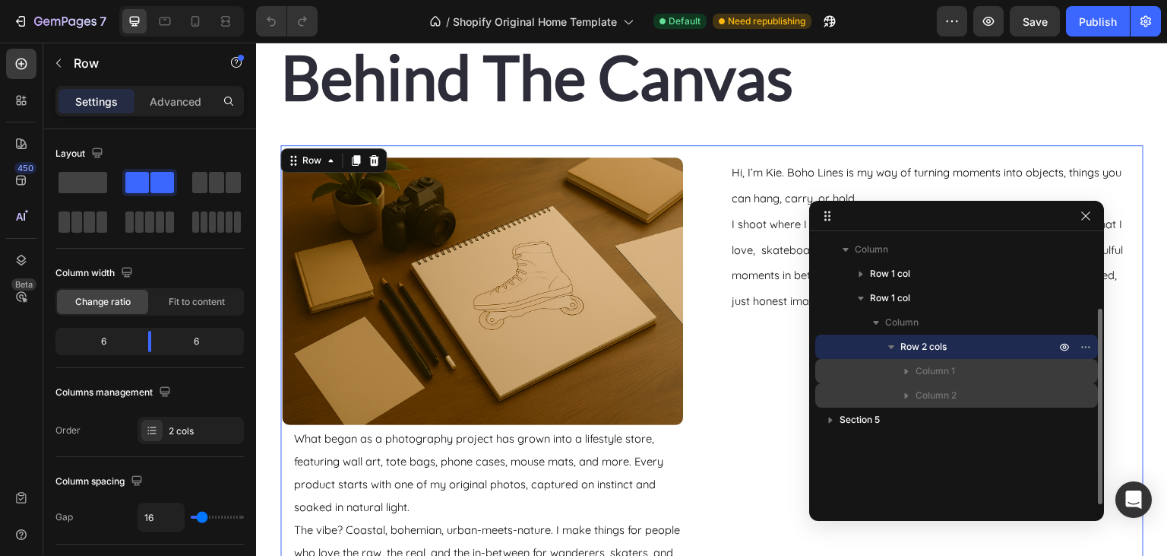
click at [908, 368] on icon "button" at bounding box center [906, 370] width 15 height 15
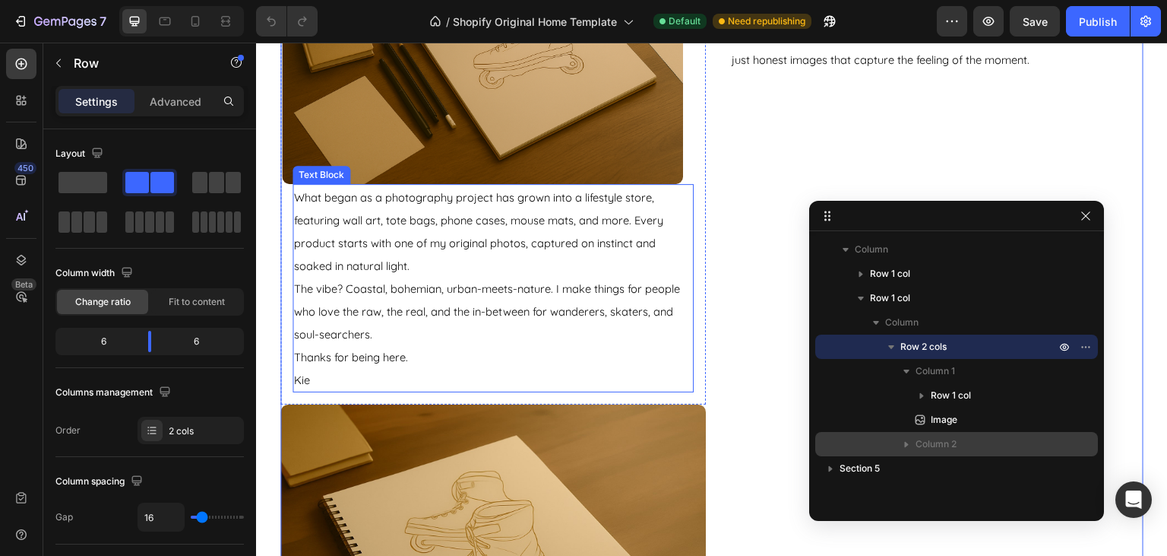
scroll to position [1685, 0]
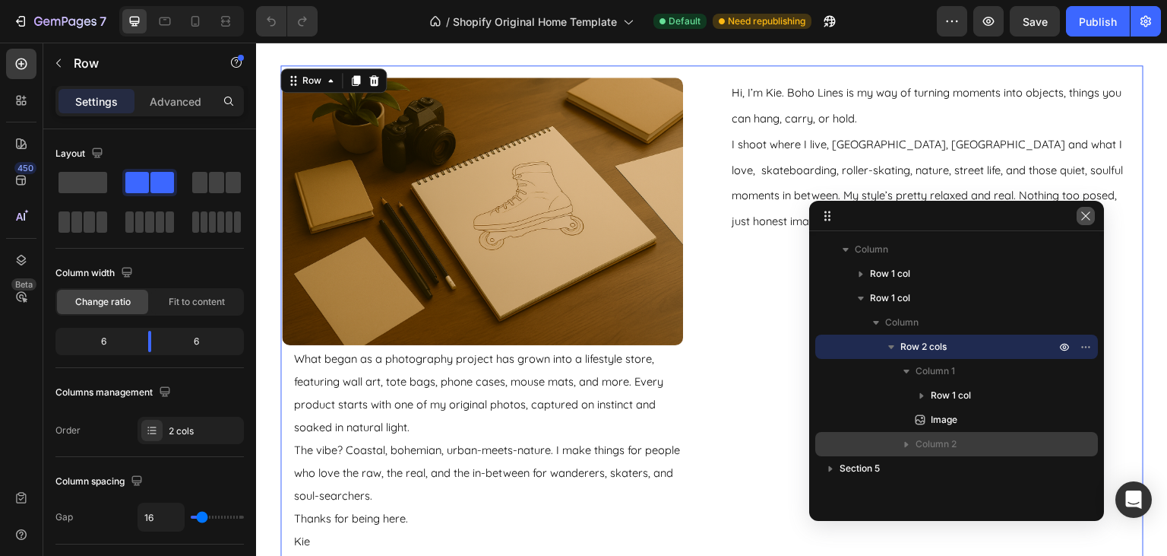
click at [1087, 218] on icon "button" at bounding box center [1086, 216] width 12 height 12
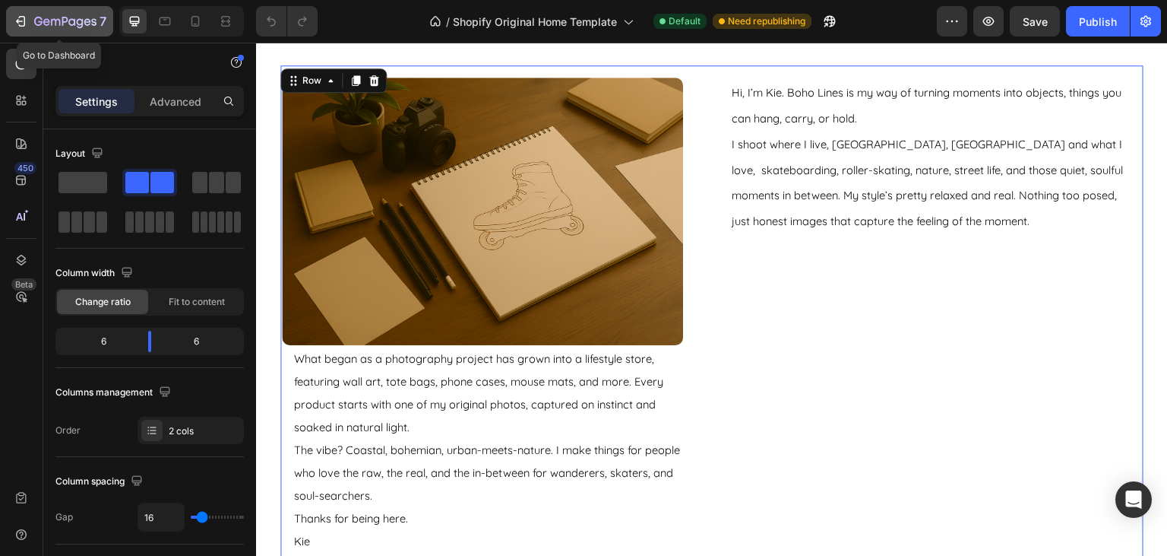
click at [8, 19] on button "7" at bounding box center [59, 21] width 107 height 30
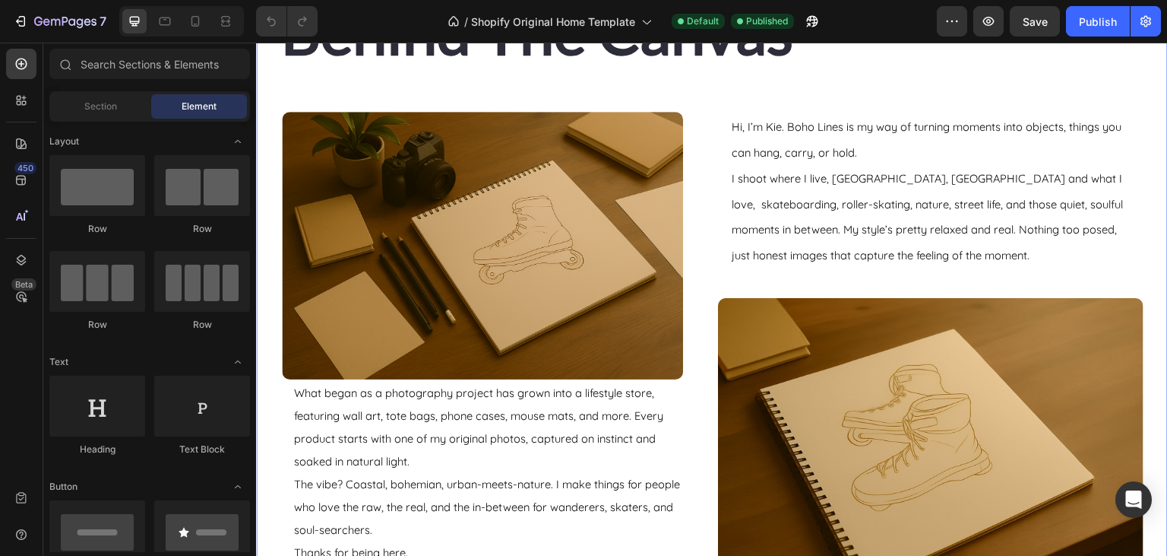
scroll to position [1685, 0]
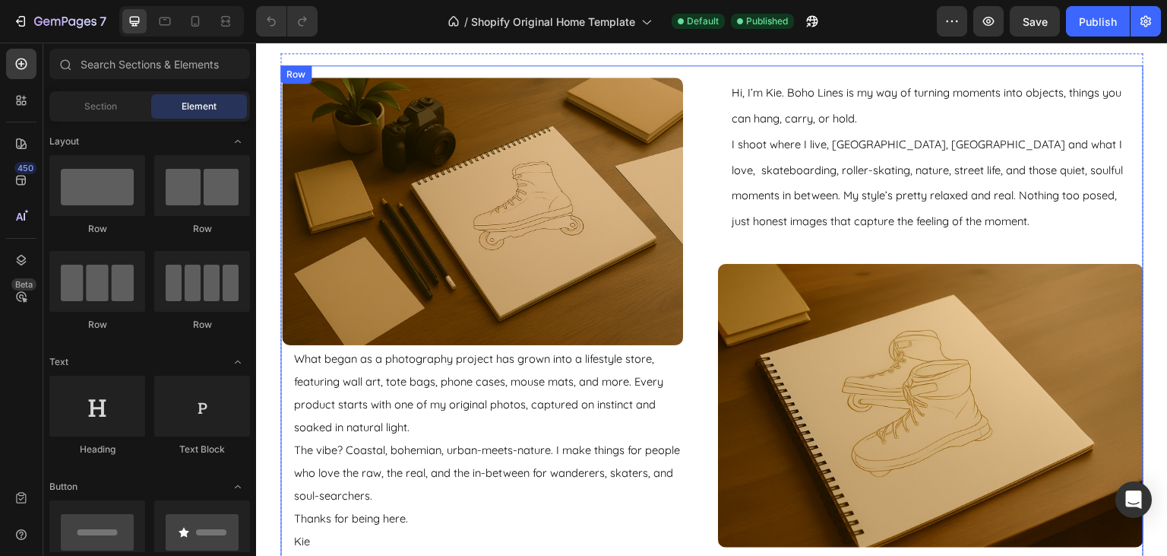
click at [708, 344] on div "Image What began as a photography project has grown into a lifestyle store, fea…" at bounding box center [711, 315] width 863 height 500
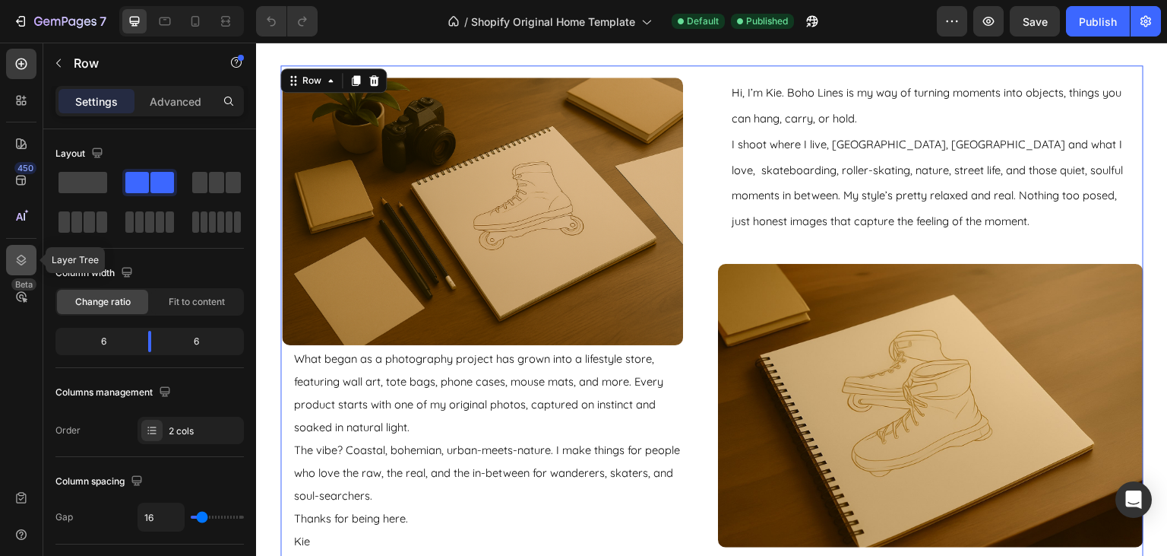
click at [16, 255] on icon at bounding box center [21, 259] width 15 height 15
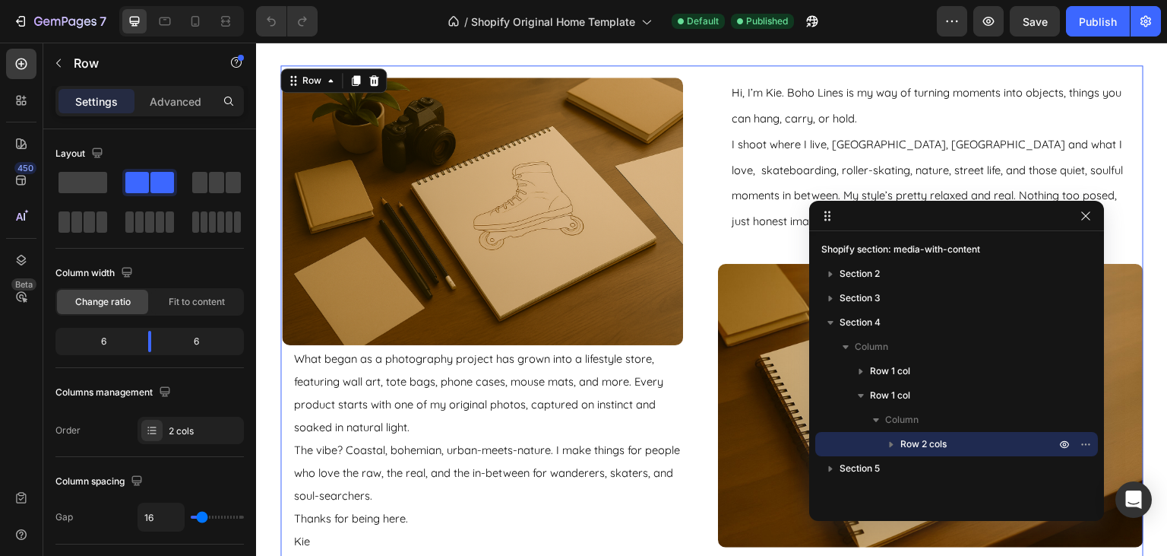
click at [888, 448] on icon "button" at bounding box center [891, 443] width 15 height 15
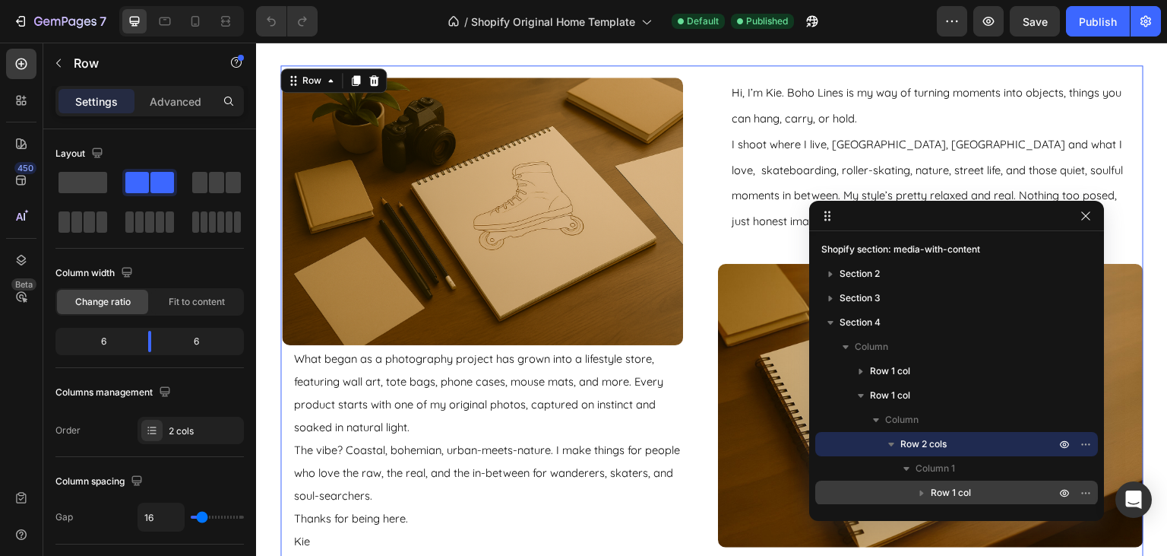
scroll to position [82, 0]
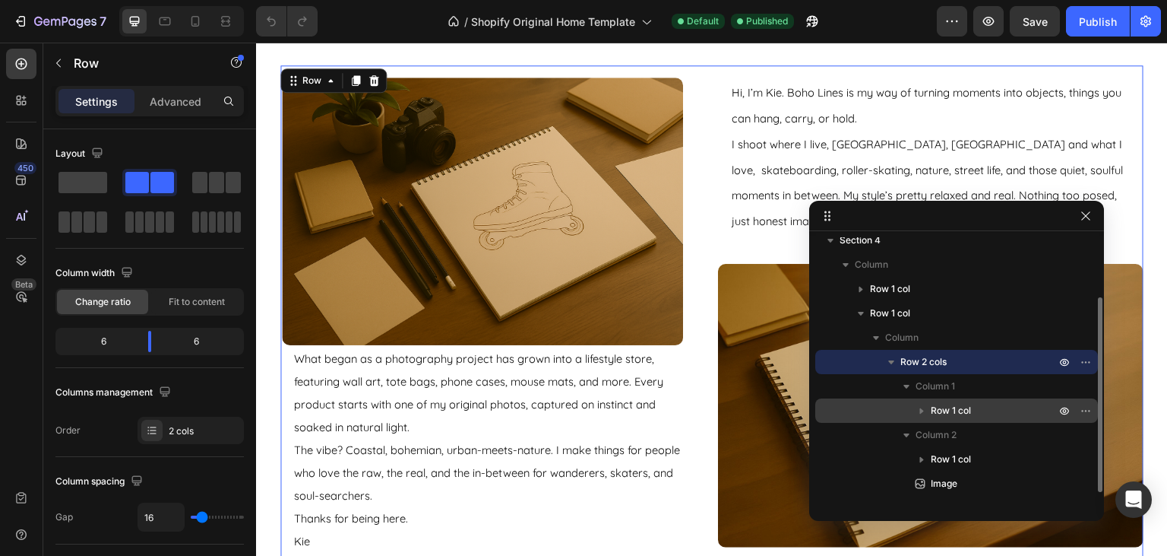
click at [918, 419] on div "Row 1 col" at bounding box center [956, 410] width 271 height 24
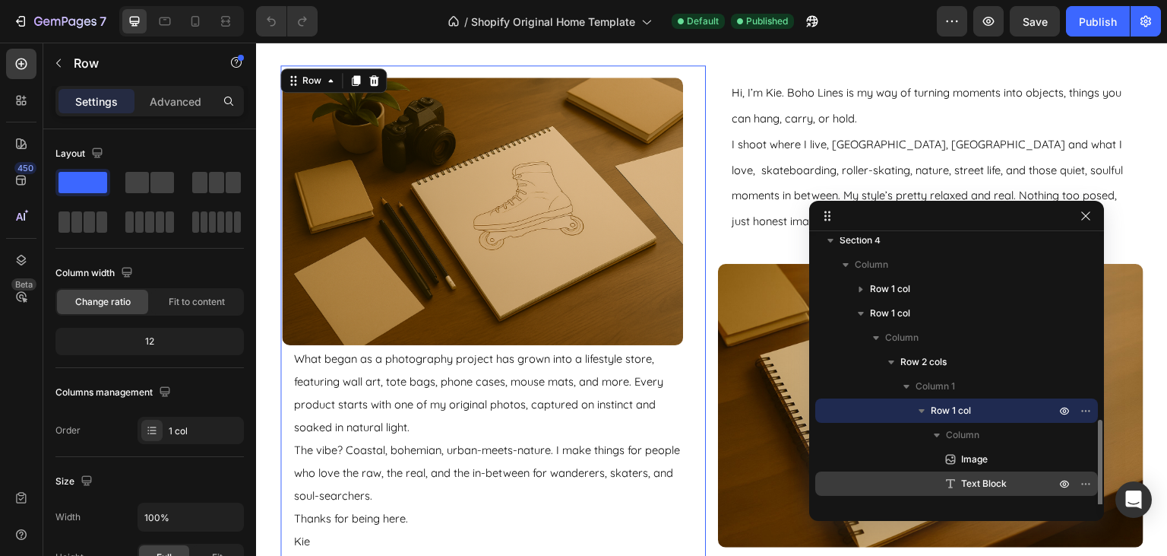
scroll to position [164, 0]
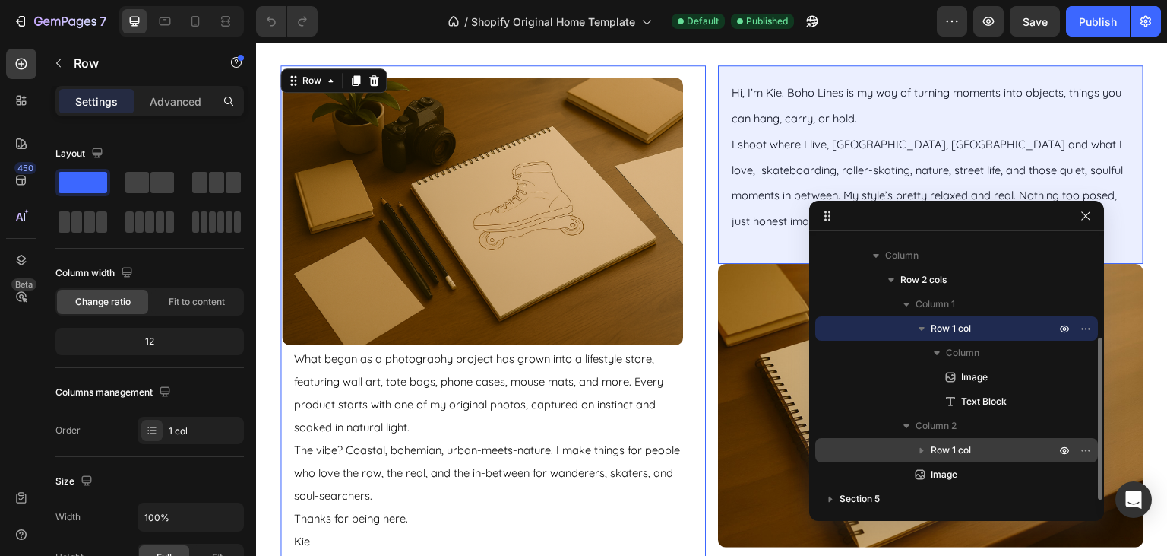
click at [920, 455] on icon "button" at bounding box center [921, 449] width 15 height 15
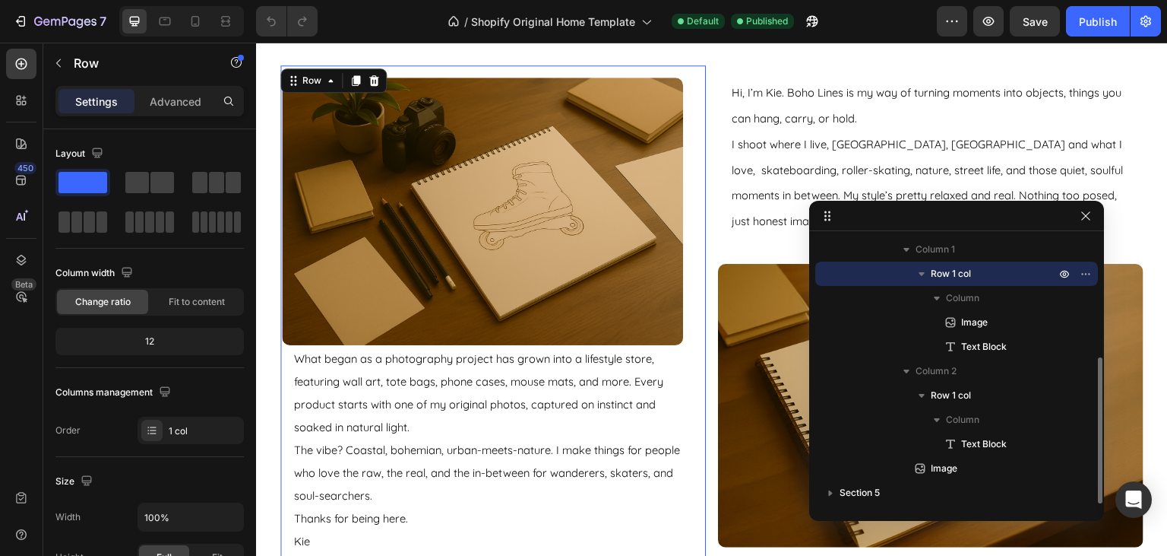
scroll to position [137, 0]
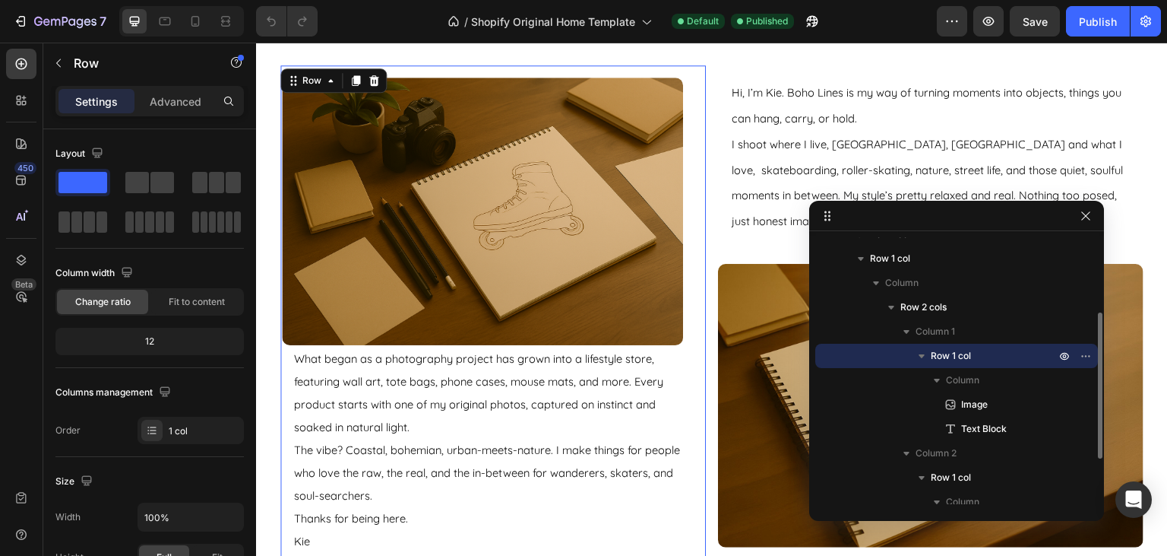
click at [918, 356] on icon "button" at bounding box center [921, 355] width 15 height 15
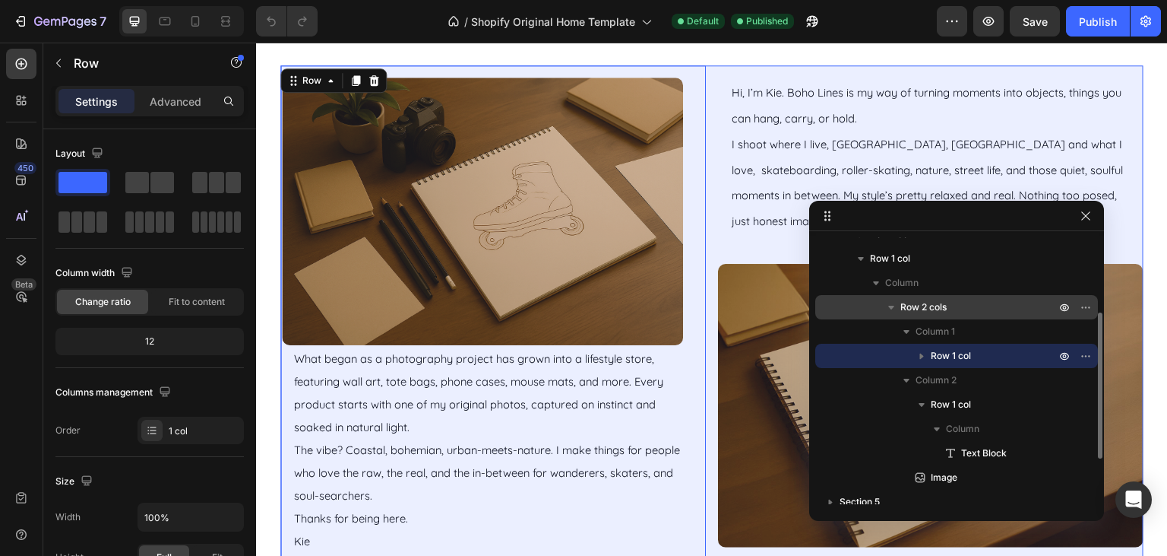
click at [913, 309] on span "Row 2 cols" at bounding box center [924, 306] width 46 height 15
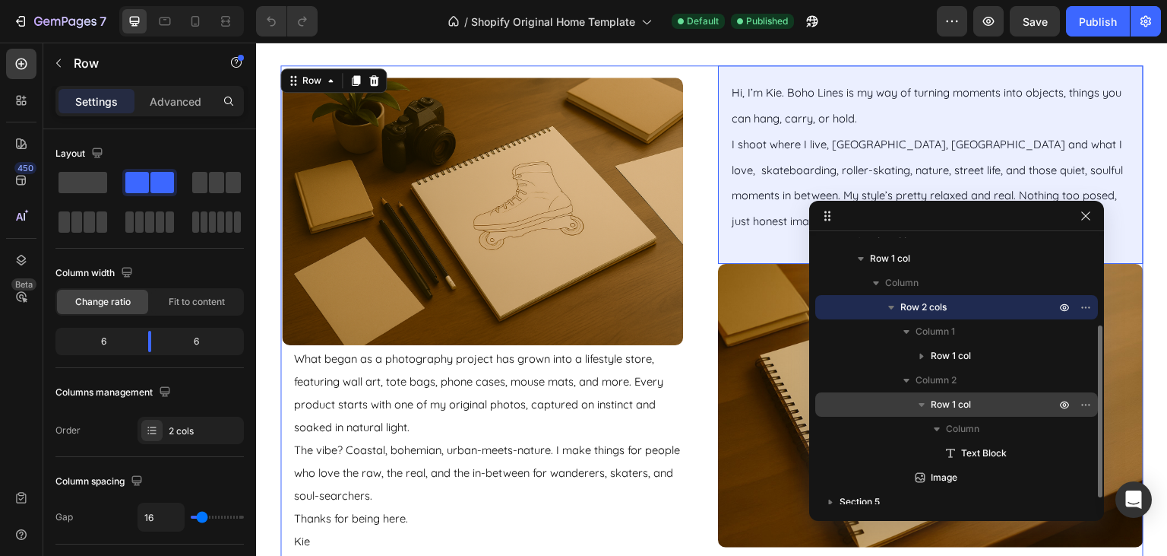
click at [926, 400] on icon "button" at bounding box center [921, 404] width 15 height 15
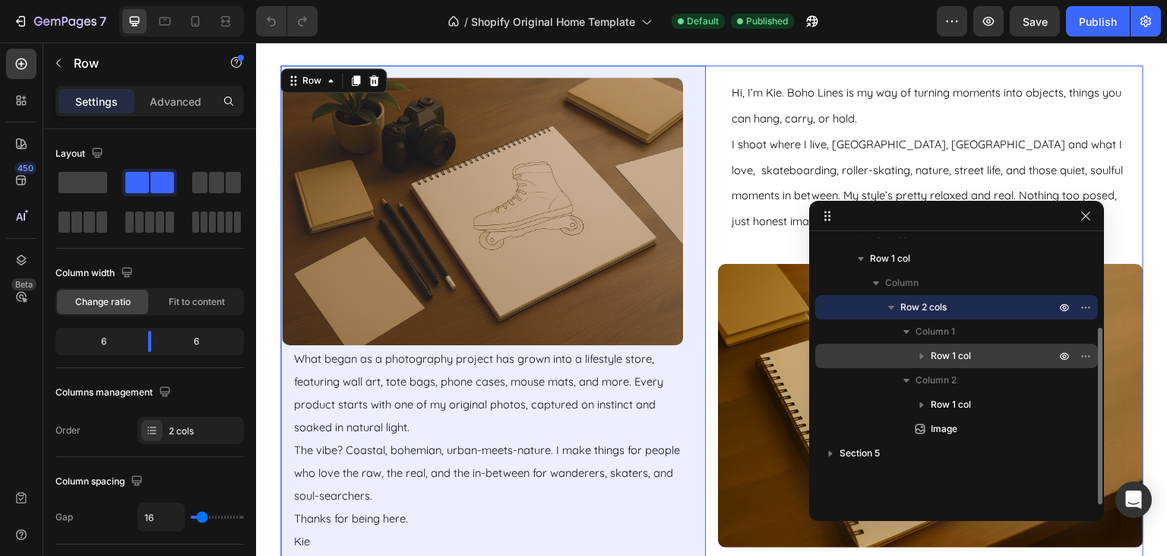
click at [921, 357] on icon "button" at bounding box center [922, 356] width 4 height 6
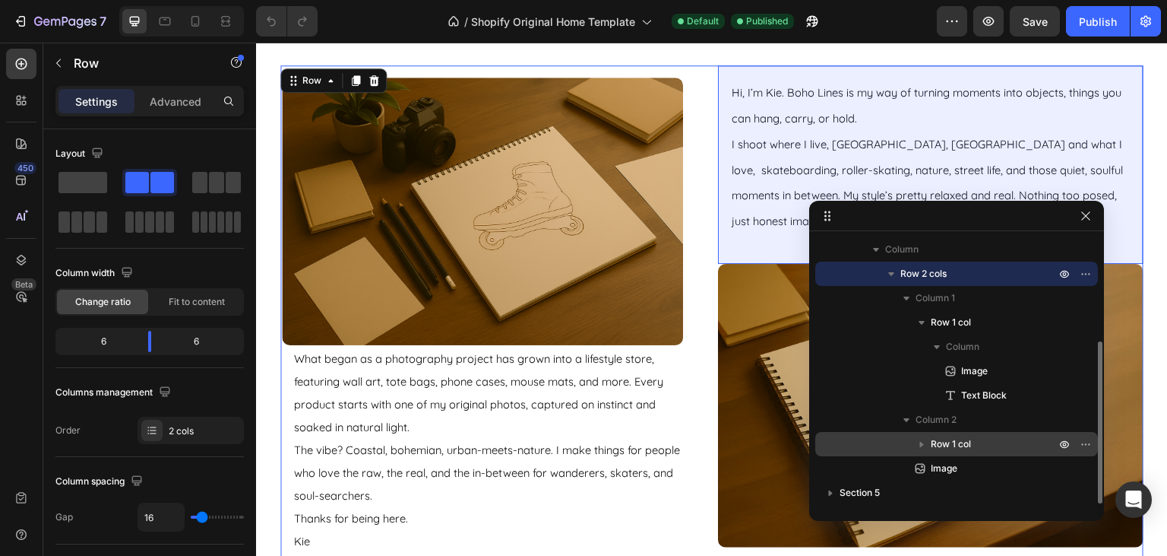
click at [918, 447] on icon "button" at bounding box center [921, 443] width 15 height 15
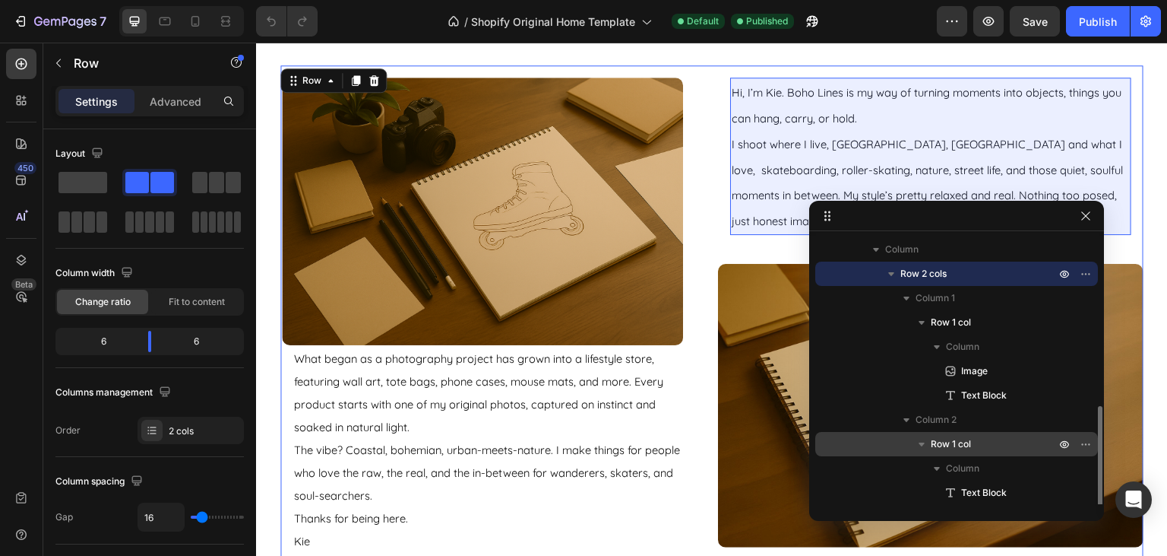
scroll to position [219, 0]
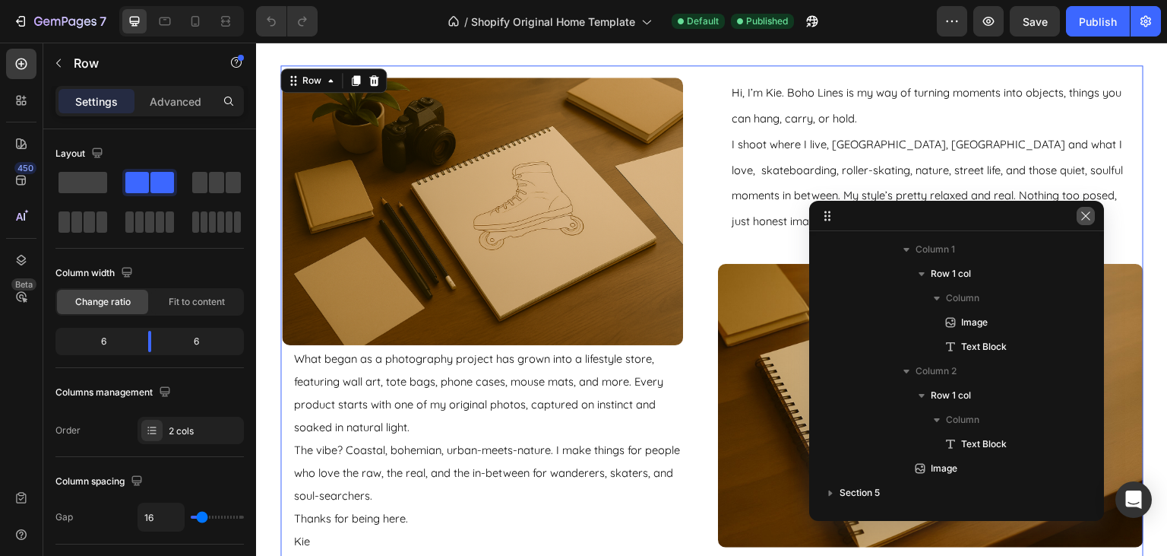
click at [1079, 217] on button "button" at bounding box center [1086, 216] width 18 height 18
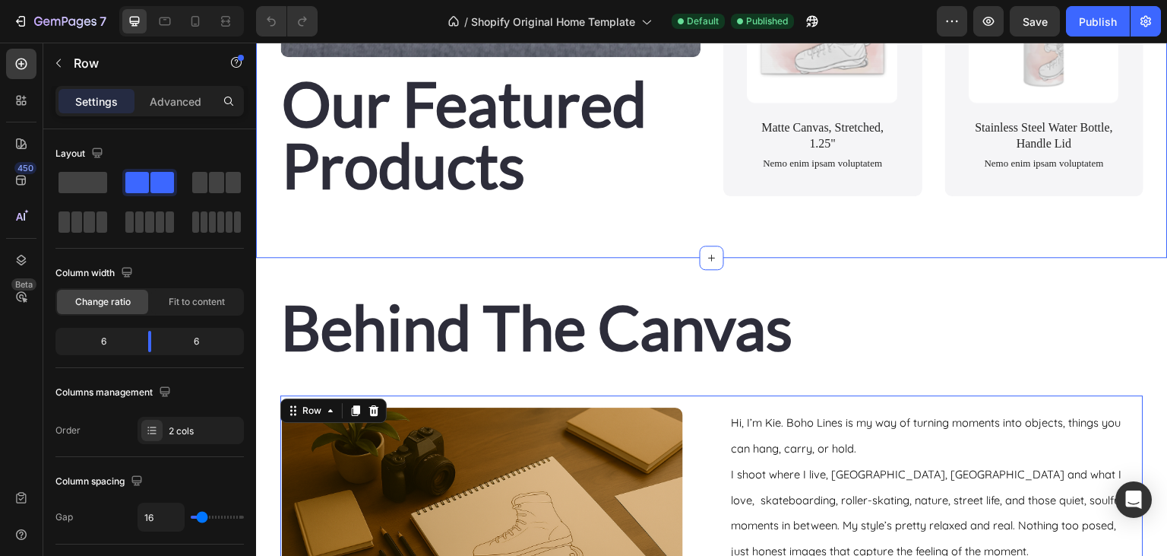
scroll to position [1364, 0]
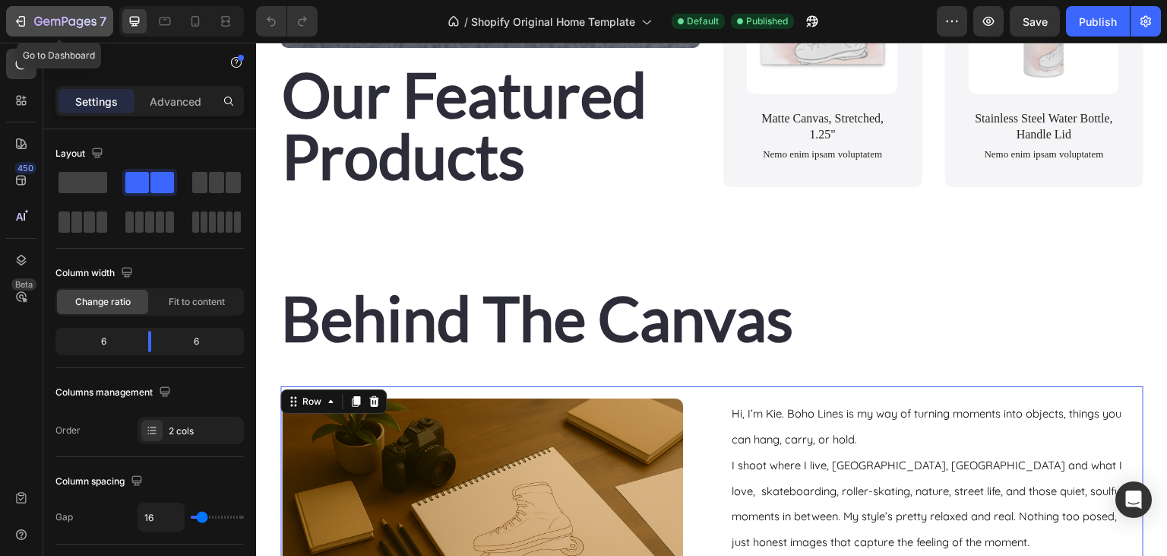
click at [20, 27] on icon "button" at bounding box center [20, 21] width 15 height 15
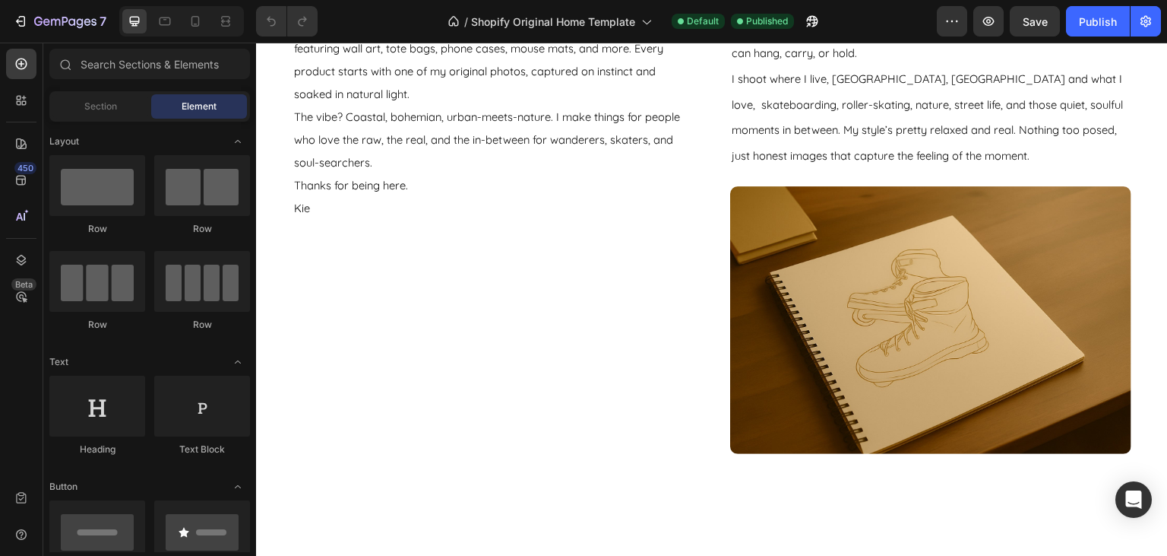
scroll to position [1845, 0]
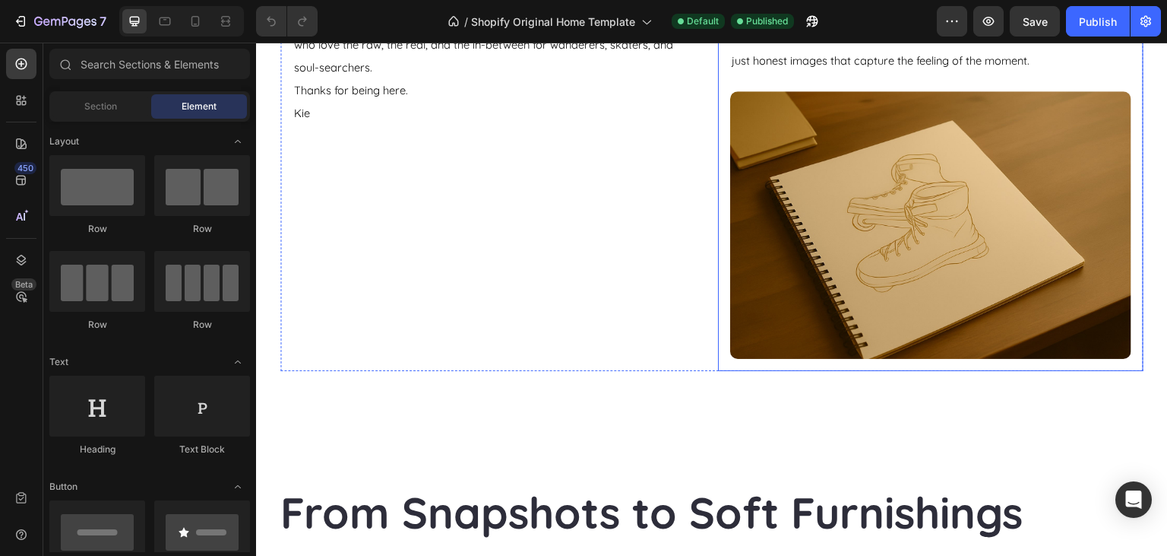
click at [718, 239] on div "Image What began as a photography project has grown into a lifestyle store, fea…" at bounding box center [711, 138] width 863 height 466
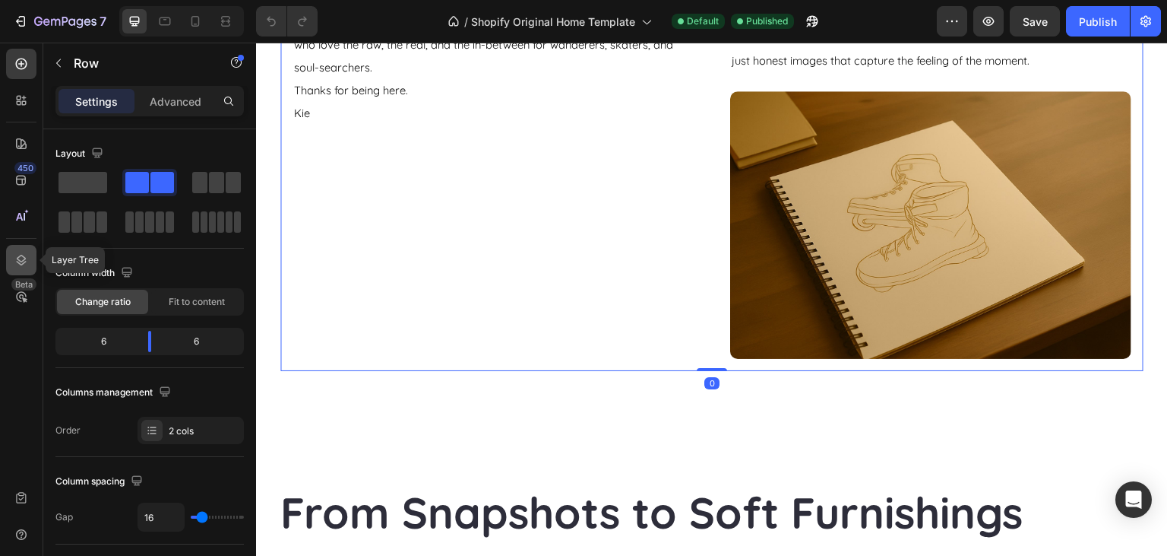
click at [17, 254] on icon at bounding box center [21, 259] width 15 height 15
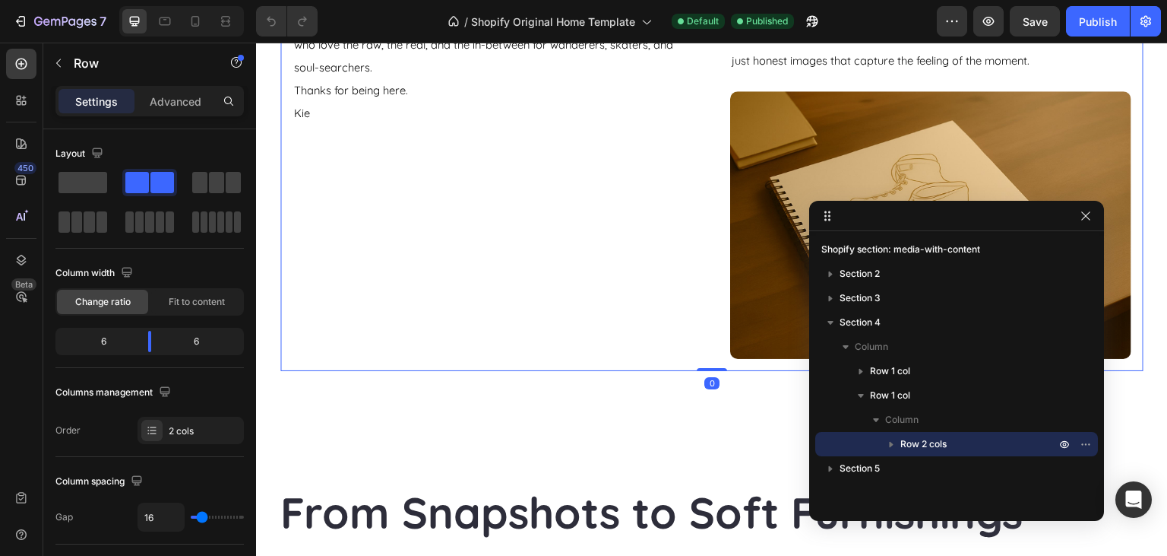
click at [885, 438] on icon "button" at bounding box center [891, 443] width 15 height 15
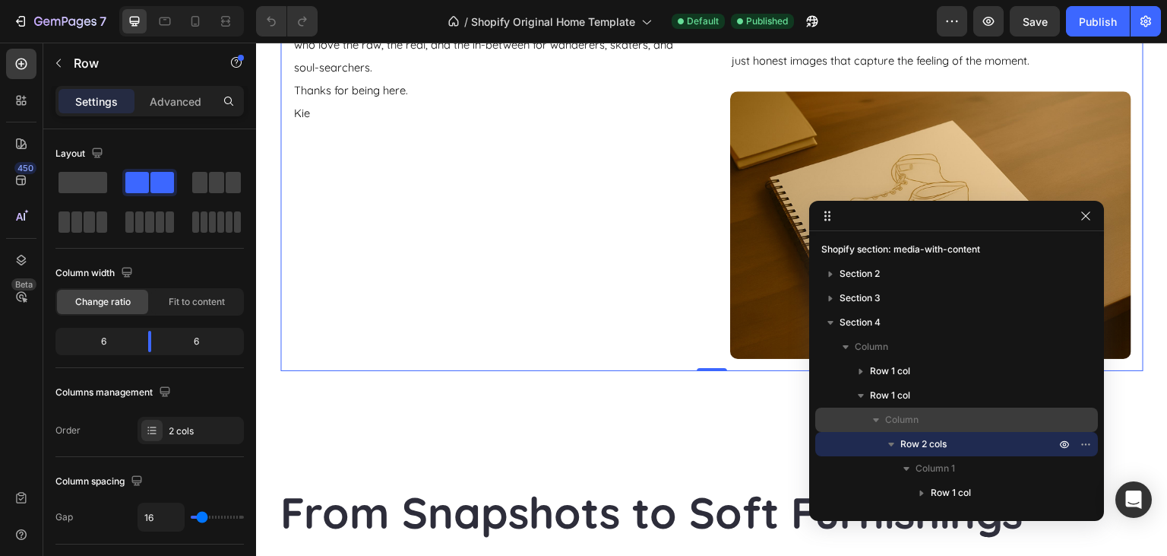
scroll to position [73, 0]
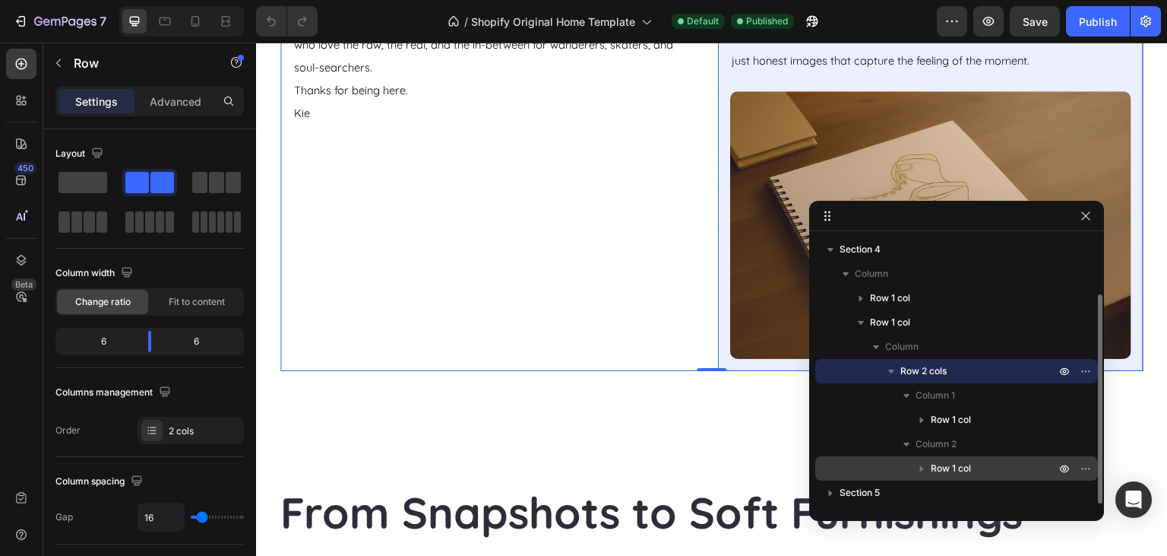
click at [914, 467] on icon "button" at bounding box center [921, 468] width 15 height 15
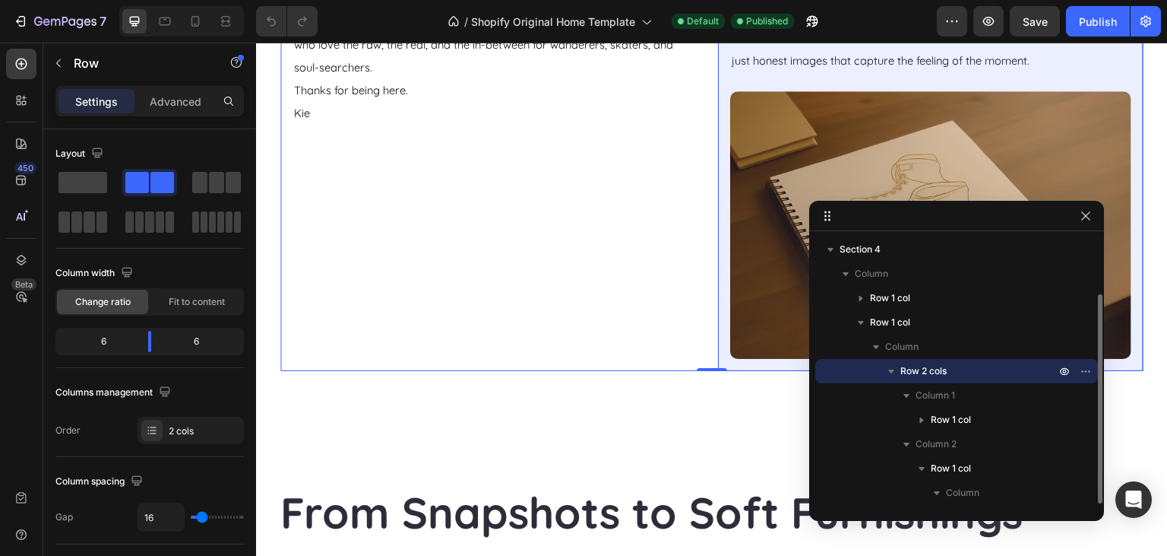
scroll to position [146, 0]
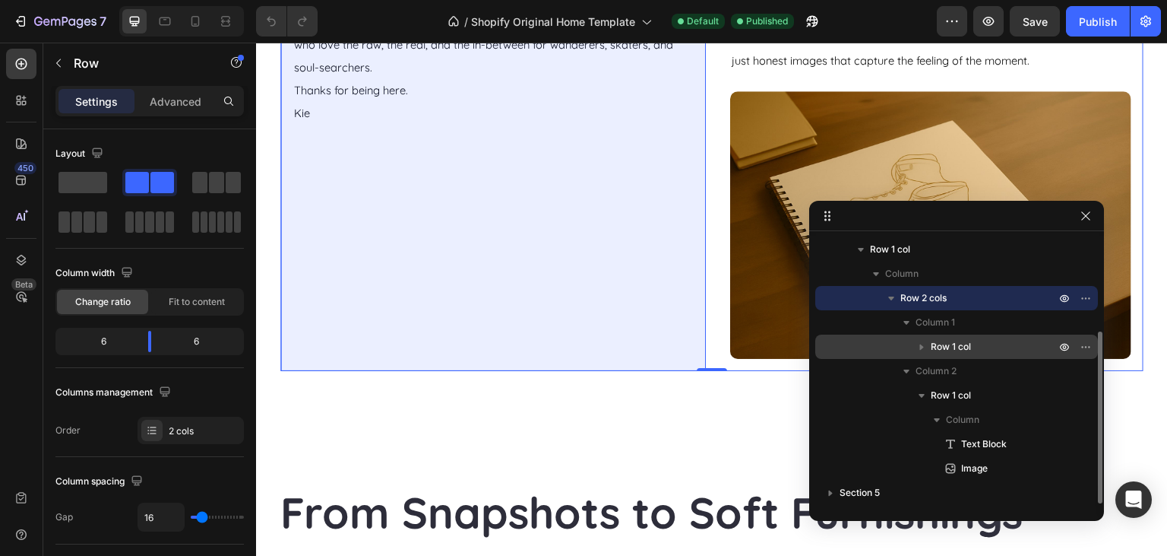
click at [926, 345] on icon "button" at bounding box center [921, 346] width 15 height 15
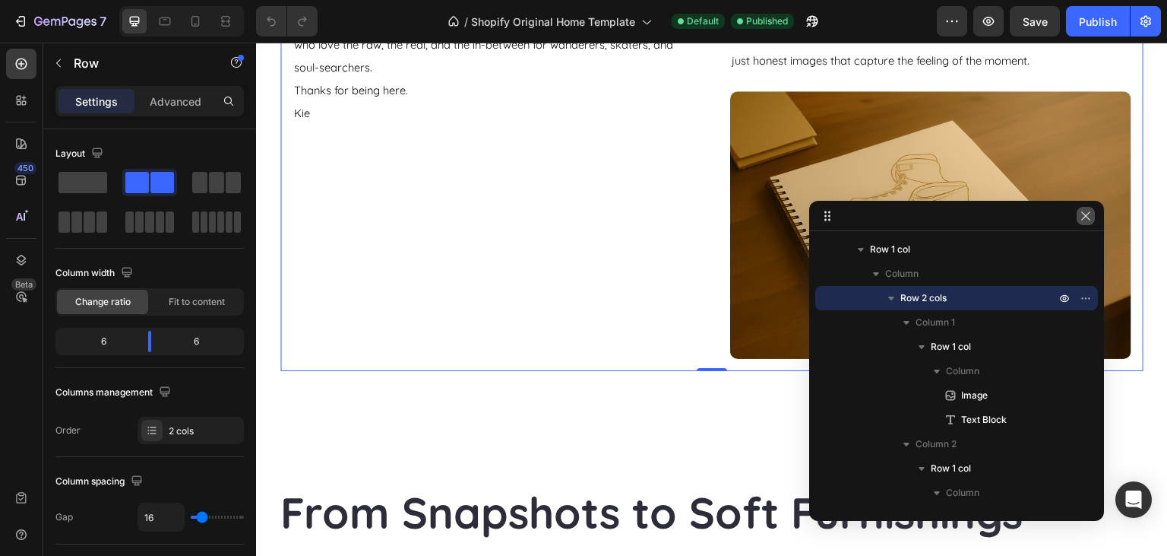
click at [1084, 214] on icon "button" at bounding box center [1086, 216] width 12 height 12
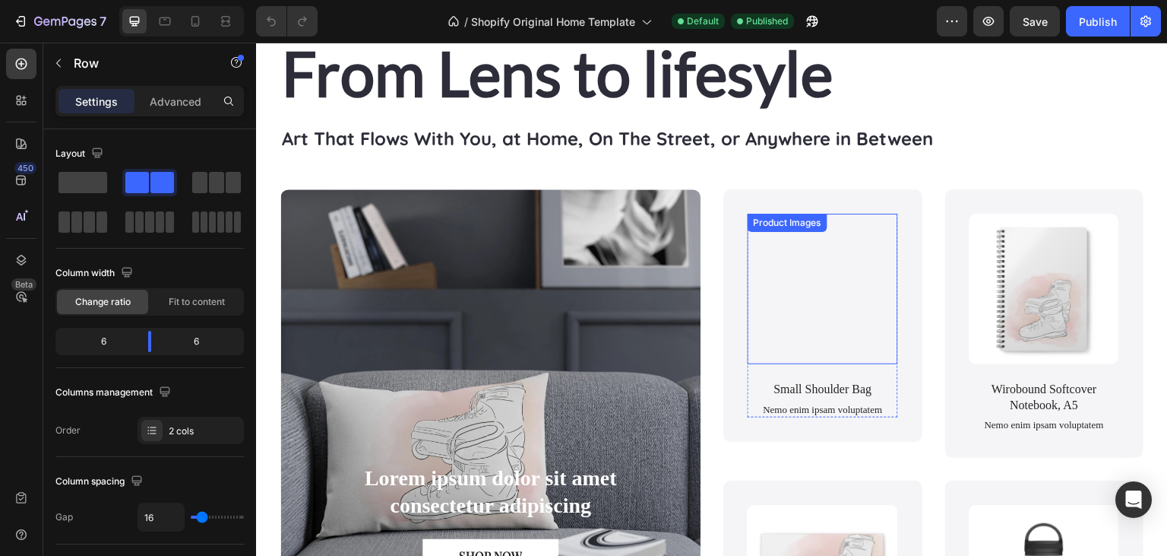
scroll to position [1203, 0]
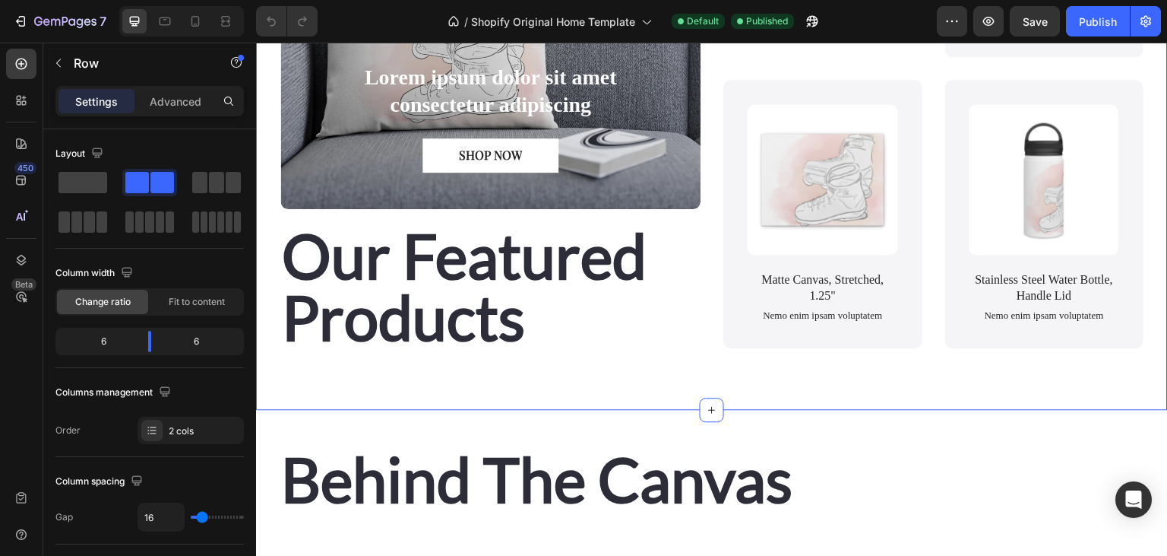
click at [765, 389] on div "From Lens to lifesyle Heading Art That Flows With You, at Home, On The Street, …" at bounding box center [712, 1] width 912 height 815
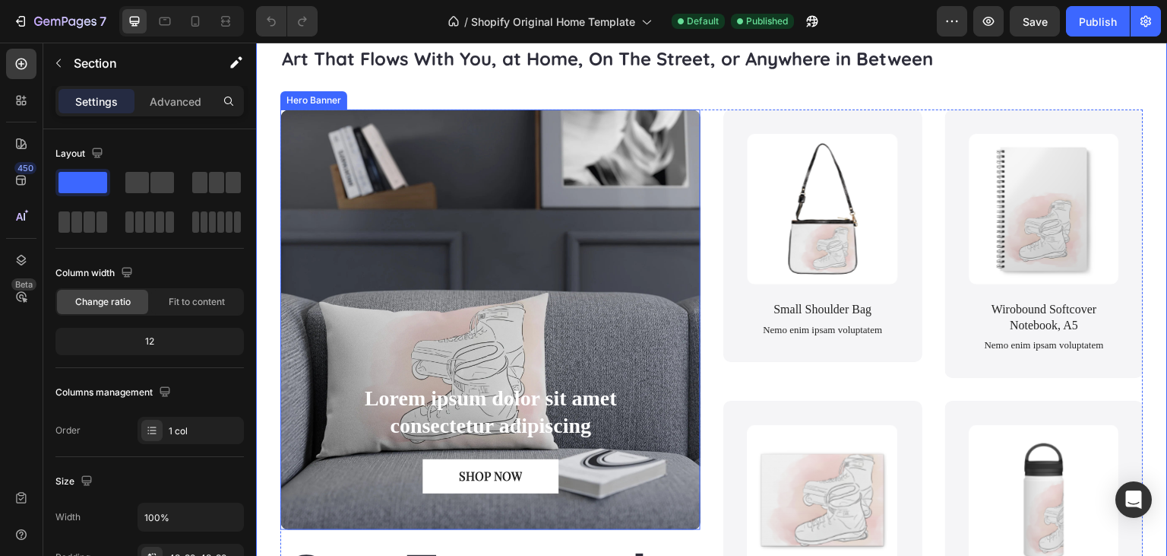
scroll to position [641, 0]
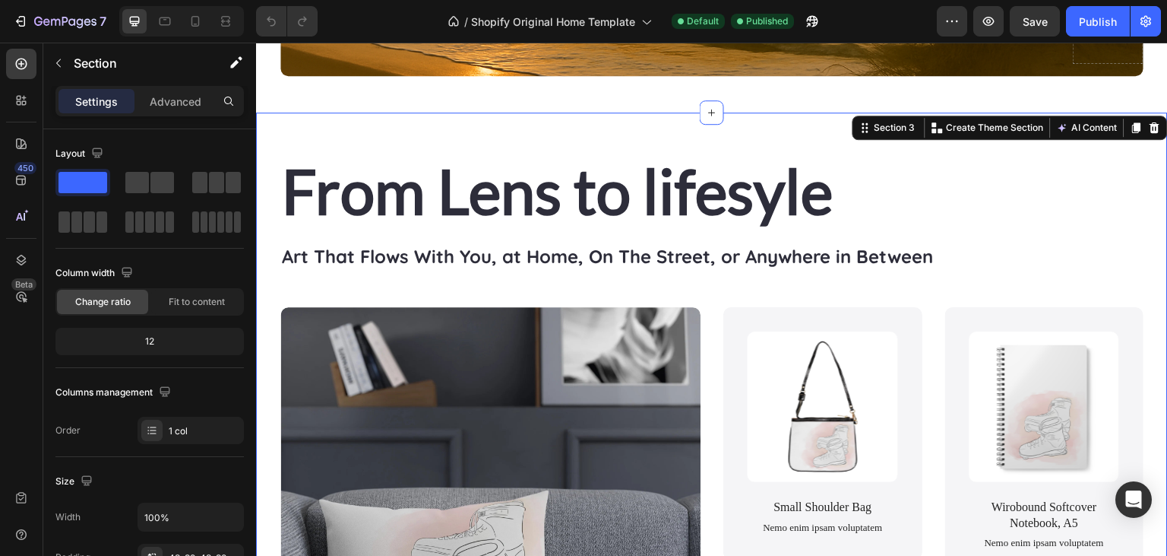
click at [388, 156] on div "From Lens to lifesyle Heading Art That Flows With You, at Home, On The Street, …" at bounding box center [712, 519] width 912 height 815
click at [173, 103] on p "Advanced" at bounding box center [176, 101] width 52 height 16
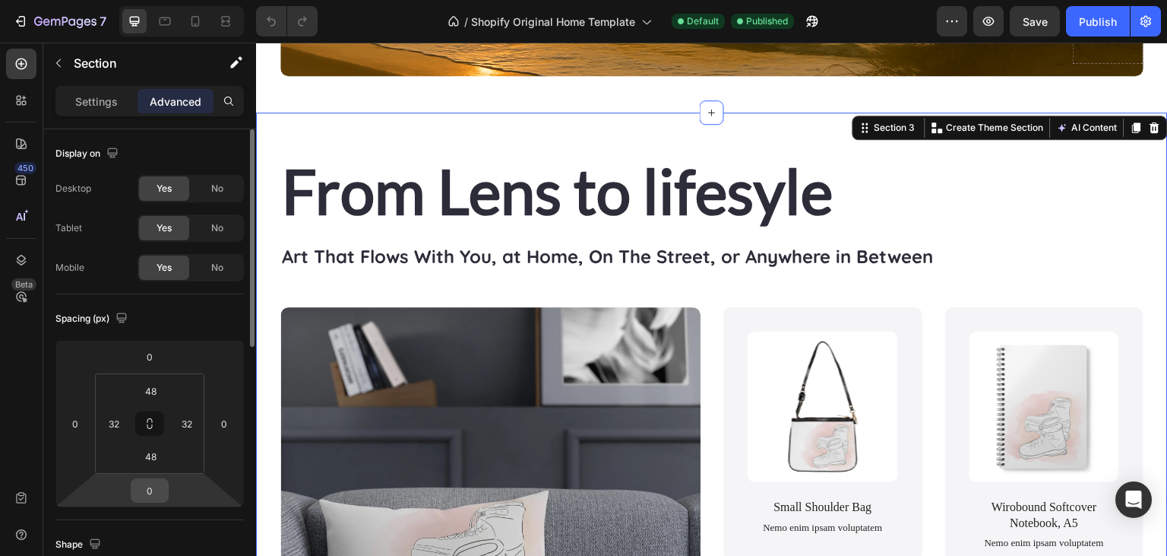
click at [154, 497] on input "0" at bounding box center [150, 490] width 30 height 23
click at [90, 96] on p "Settings" at bounding box center [96, 101] width 43 height 16
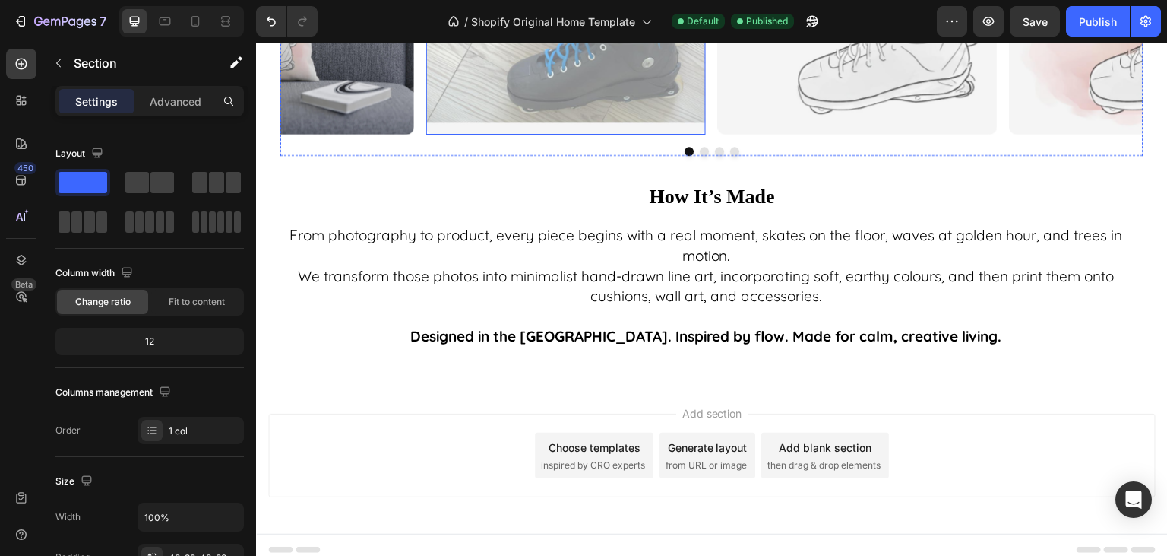
scroll to position [2665, 0]
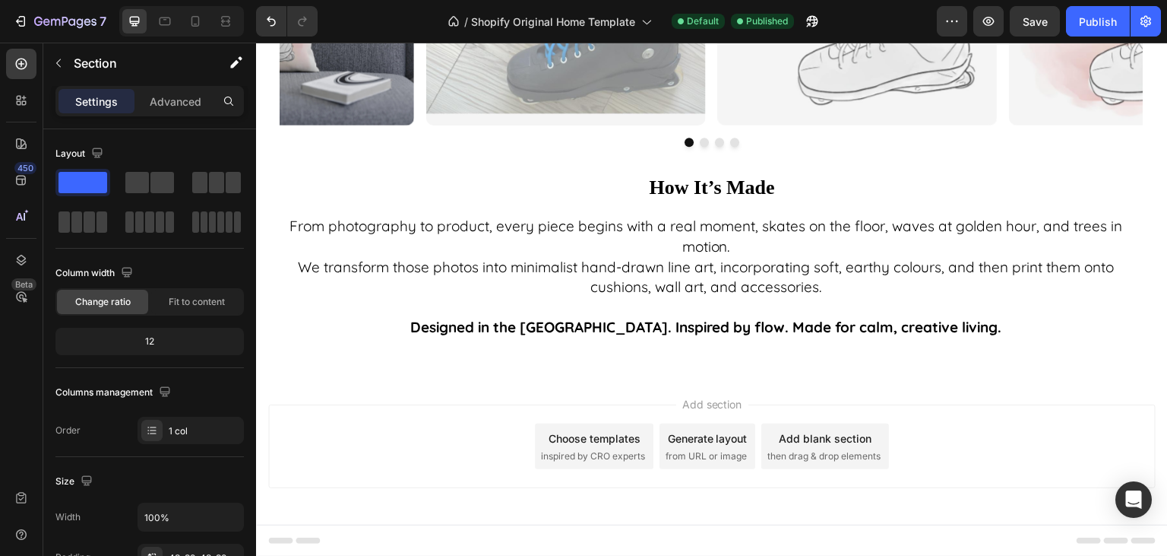
click at [689, 385] on div "Add section Choose templates inspired by CRO experts Generate layout from URL o…" at bounding box center [712, 449] width 912 height 150
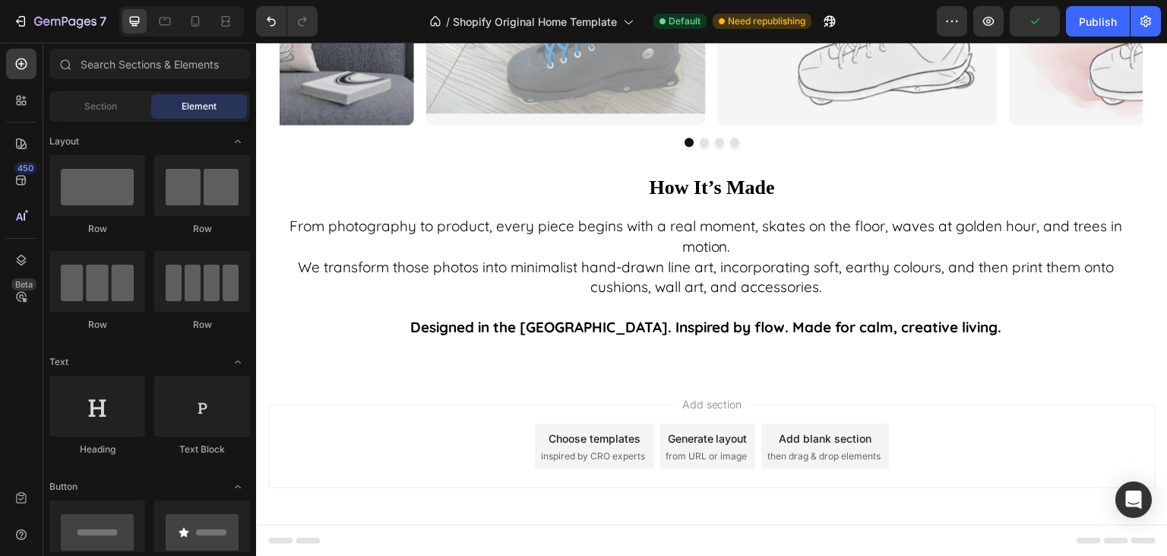
click at [687, 410] on span "Add section" at bounding box center [712, 404] width 72 height 16
click at [21, 100] on icon at bounding box center [21, 100] width 15 height 15
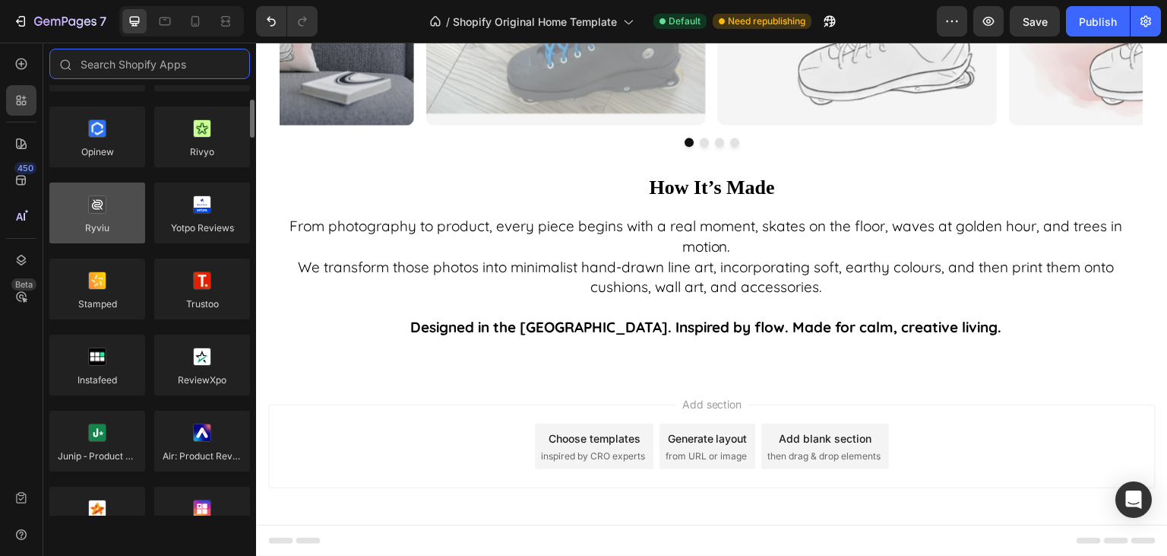
scroll to position [0, 0]
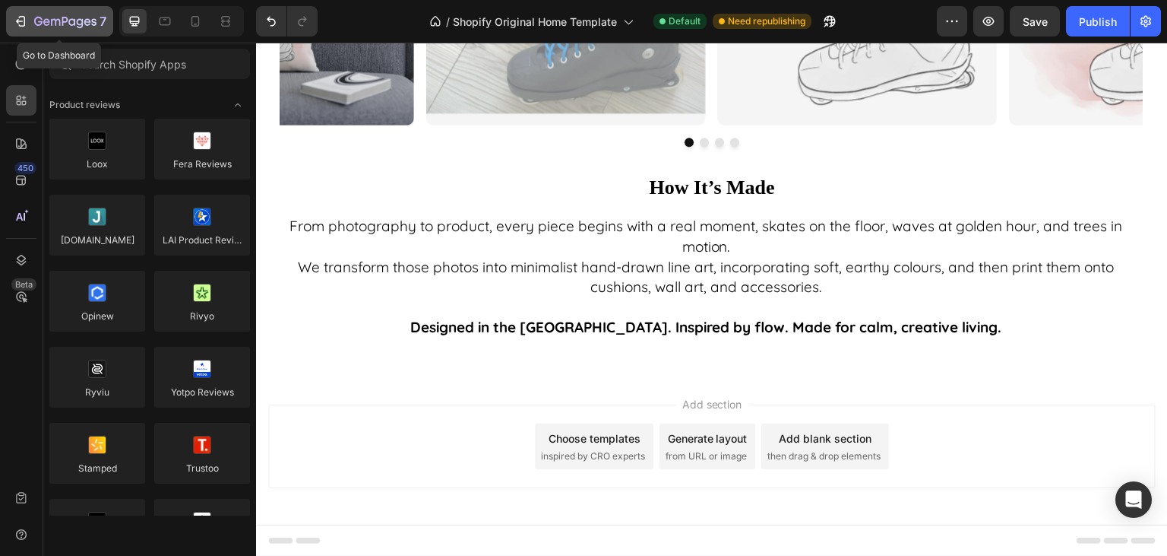
click at [27, 27] on icon "button" at bounding box center [20, 21] width 15 height 15
